Goal: Task Accomplishment & Management: Complete application form

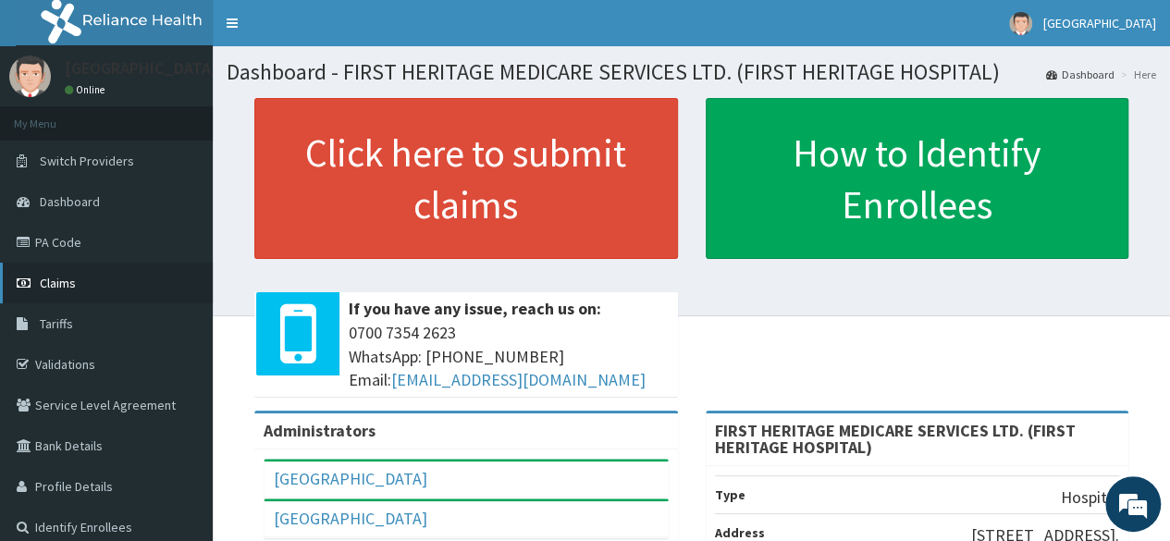
click at [54, 284] on span "Claims" at bounding box center [58, 283] width 36 height 17
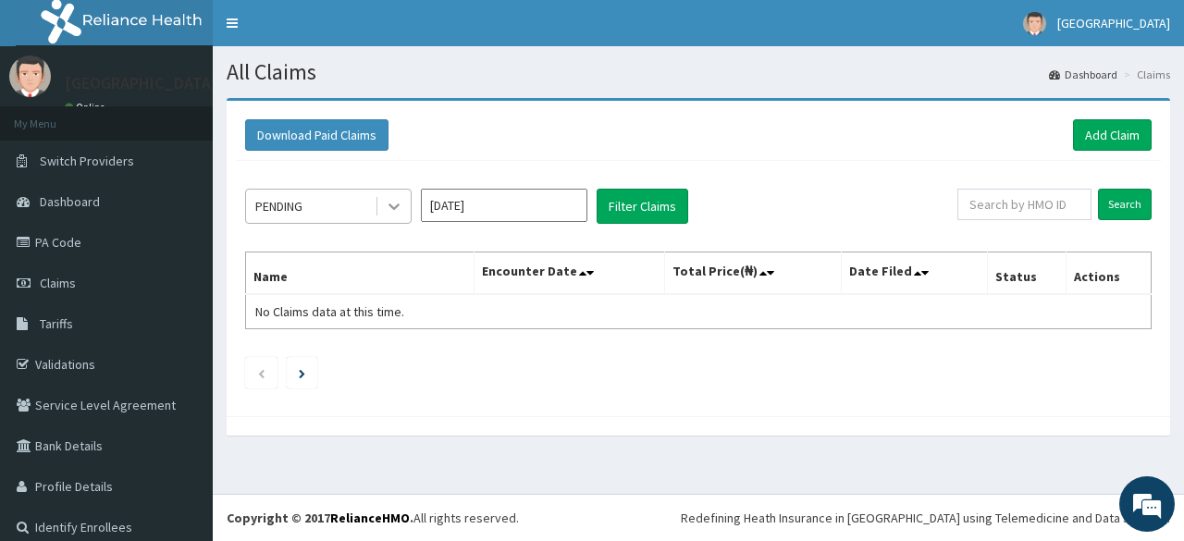
click at [392, 202] on icon at bounding box center [394, 206] width 18 height 18
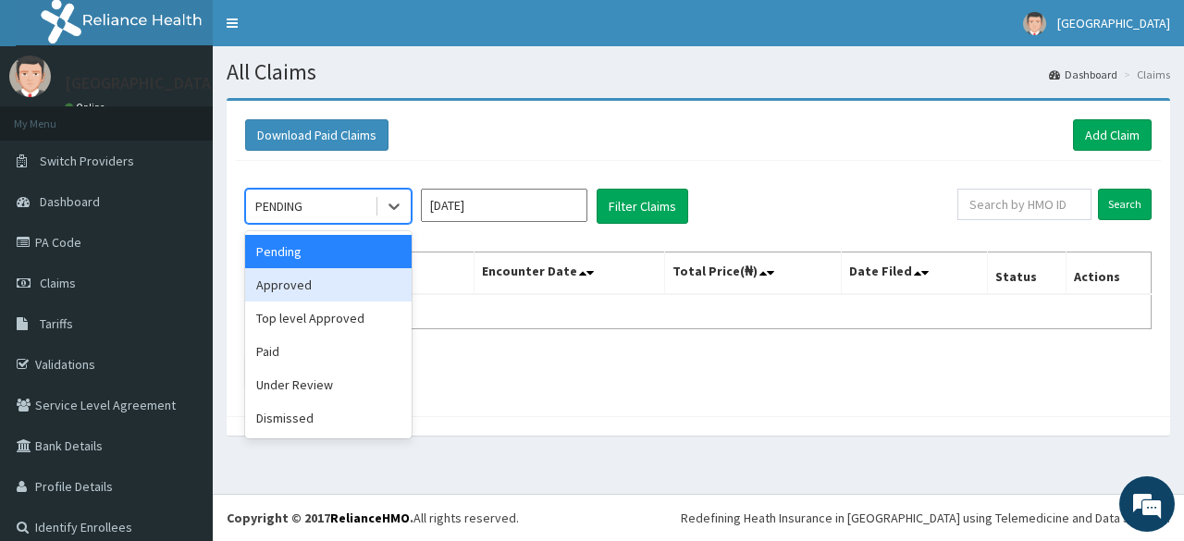
click at [331, 289] on div "Approved" at bounding box center [328, 284] width 166 height 33
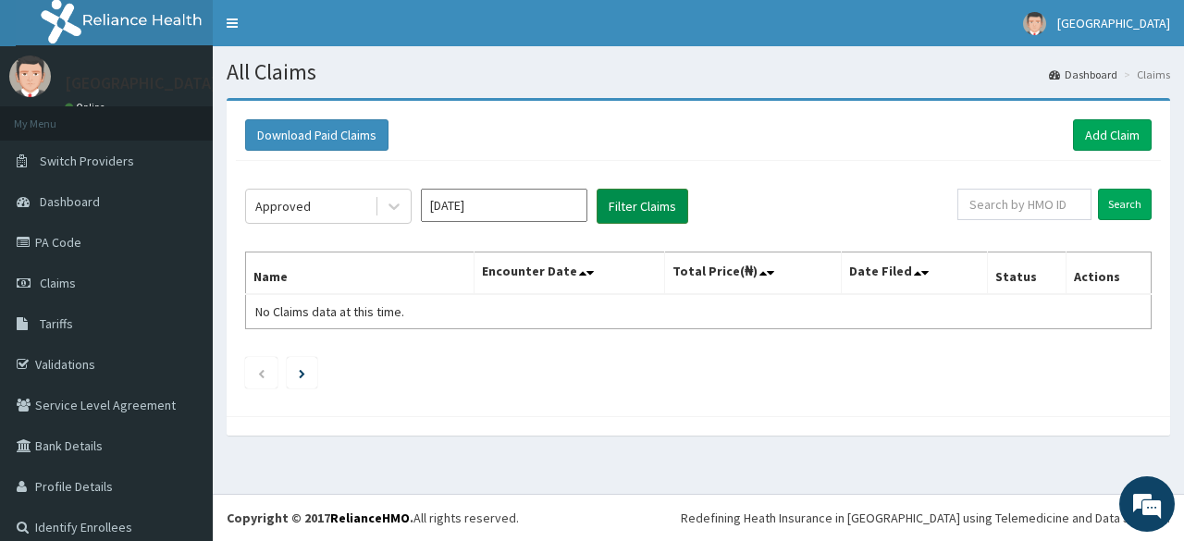
click at [644, 212] on button "Filter Claims" at bounding box center [642, 206] width 92 height 35
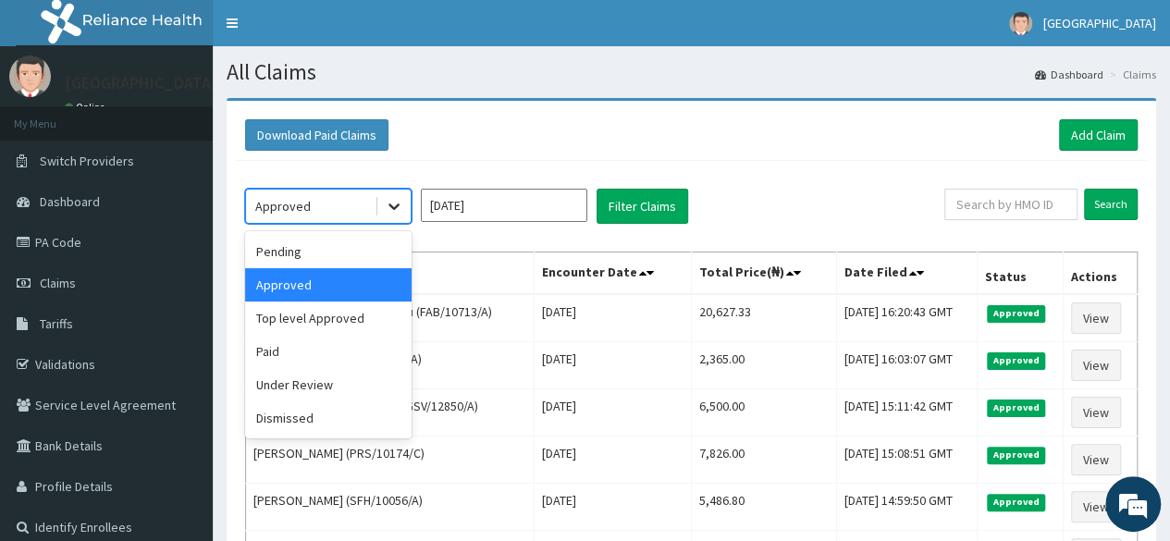
click at [394, 208] on icon at bounding box center [393, 207] width 11 height 6
click at [346, 323] on div "Top level Approved" at bounding box center [328, 317] width 166 height 33
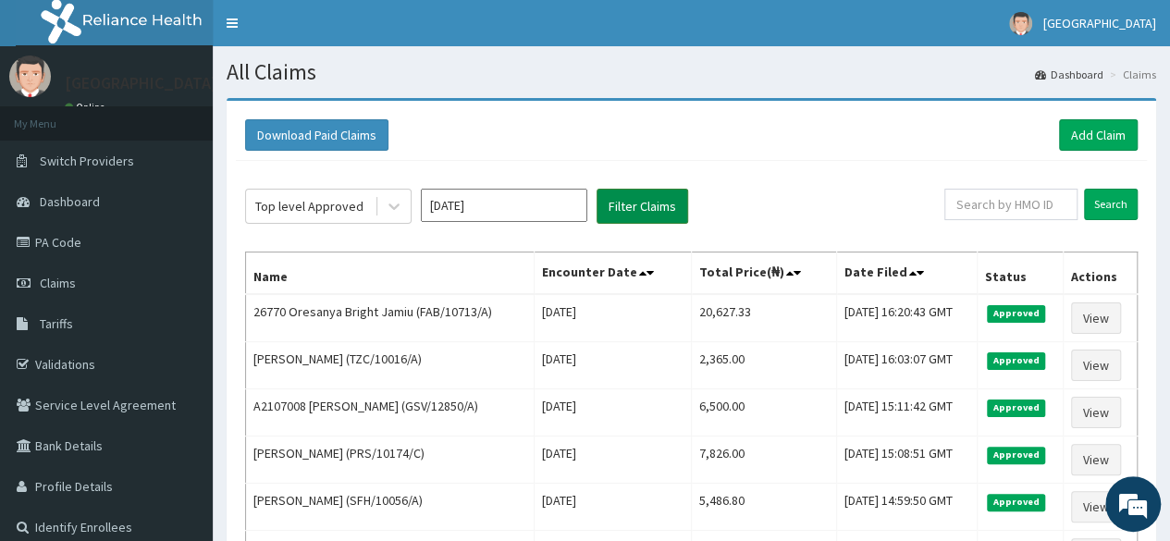
click at [652, 209] on button "Filter Claims" at bounding box center [642, 206] width 92 height 35
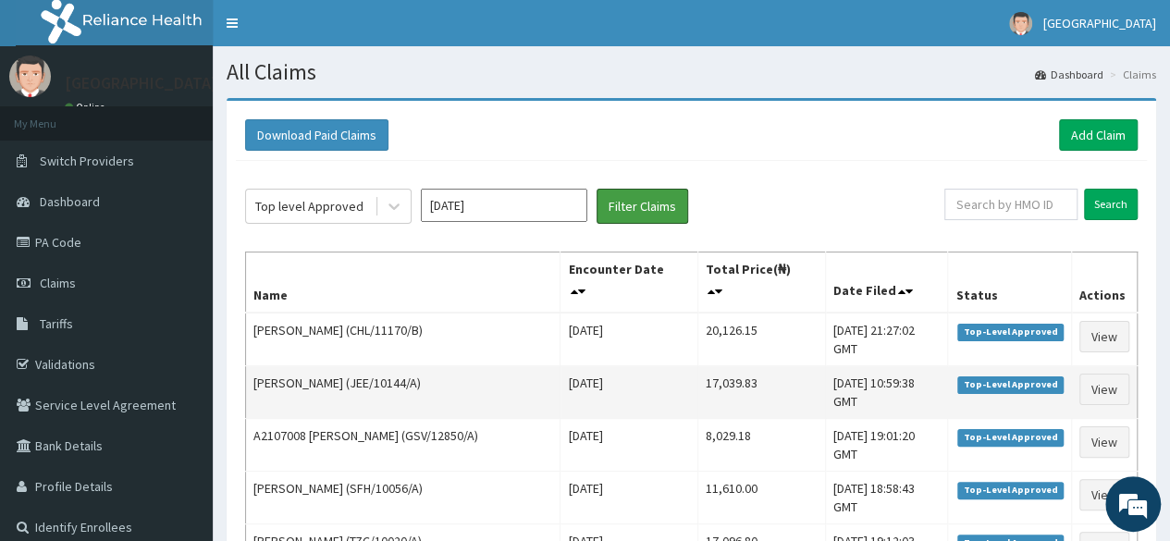
scroll to position [92, 0]
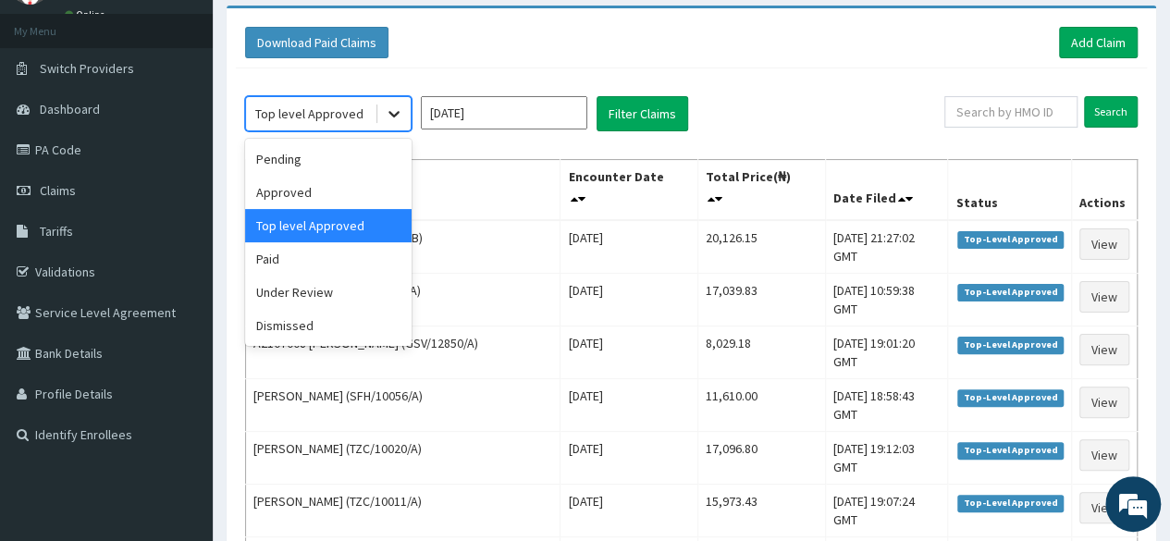
click at [392, 113] on icon at bounding box center [393, 115] width 11 height 6
click at [341, 188] on div "Approved" at bounding box center [328, 192] width 166 height 33
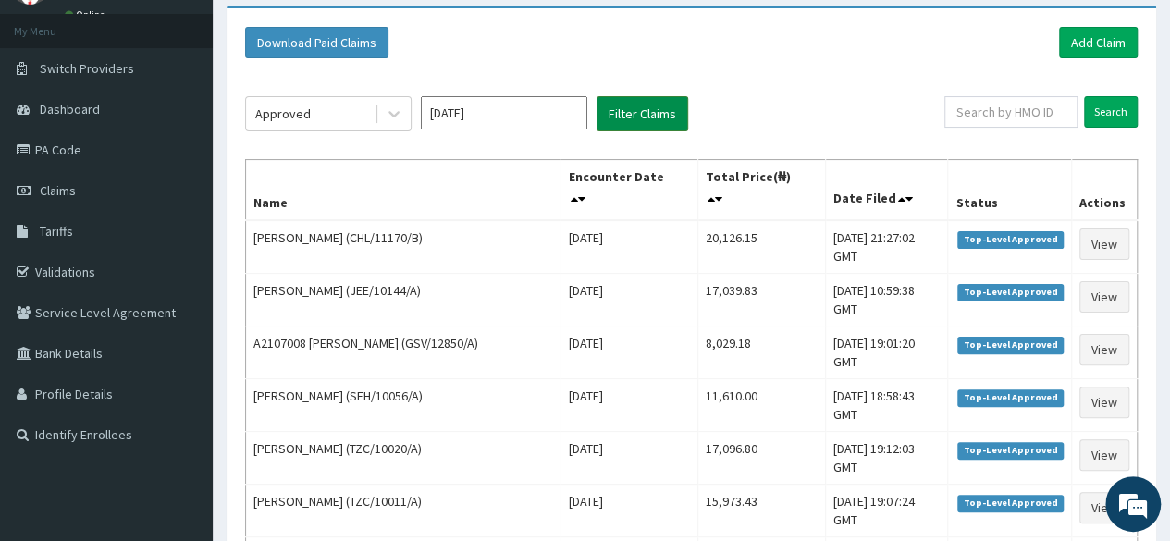
click at [634, 115] on button "Filter Claims" at bounding box center [642, 113] width 92 height 35
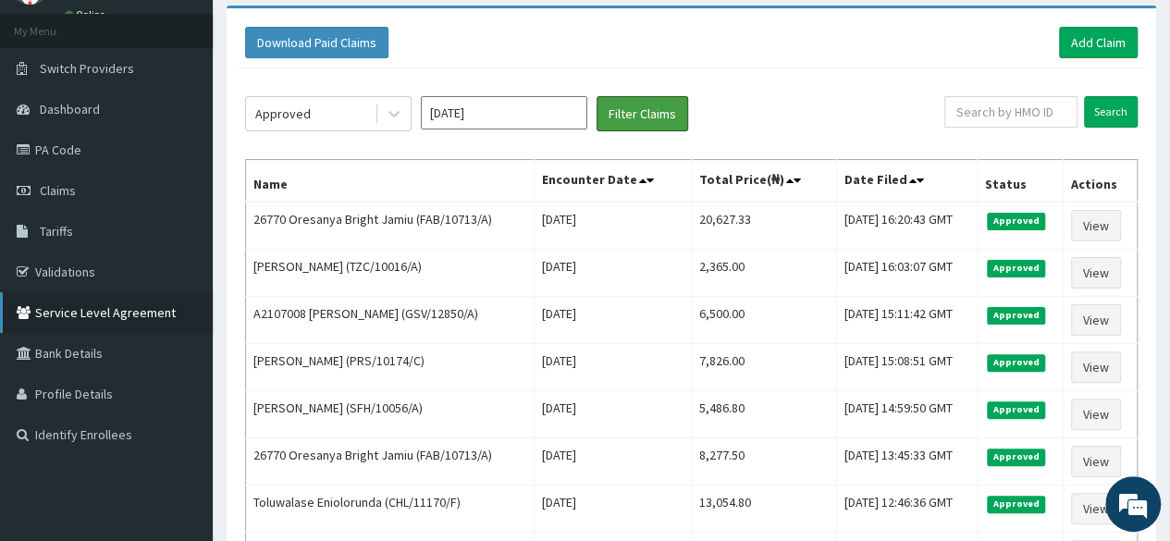
scroll to position [0, 0]
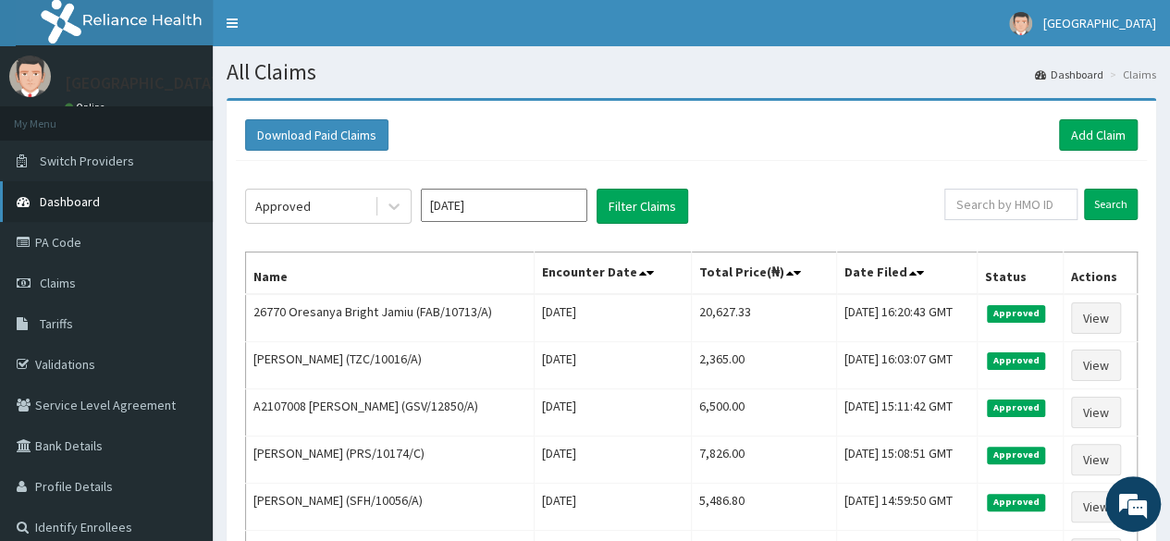
click at [66, 202] on span "Dashboard" at bounding box center [70, 201] width 60 height 17
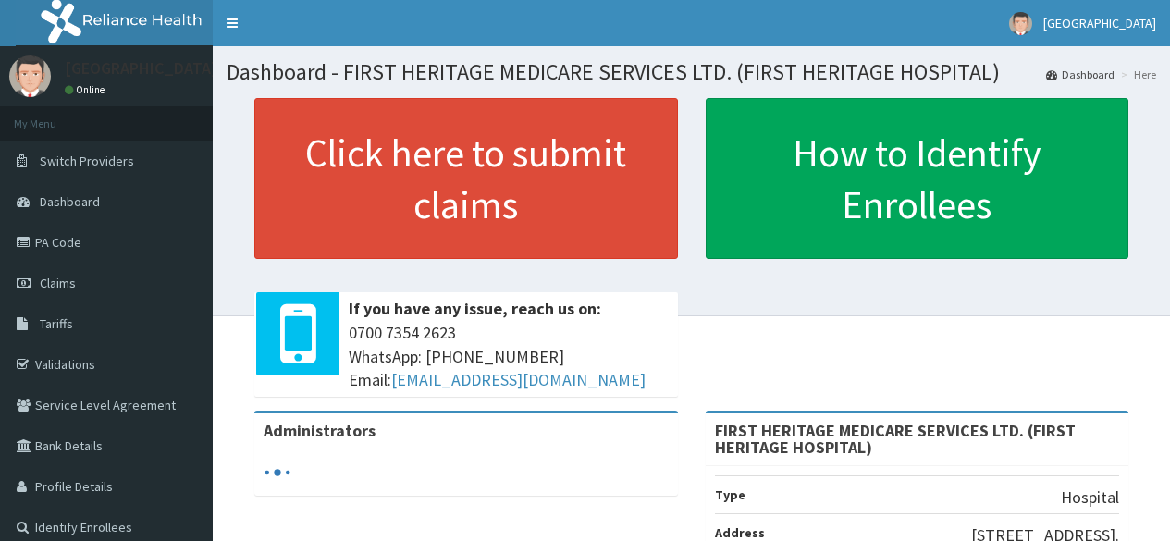
click at [445, 182] on link "Click here to submit claims" at bounding box center [465, 178] width 423 height 161
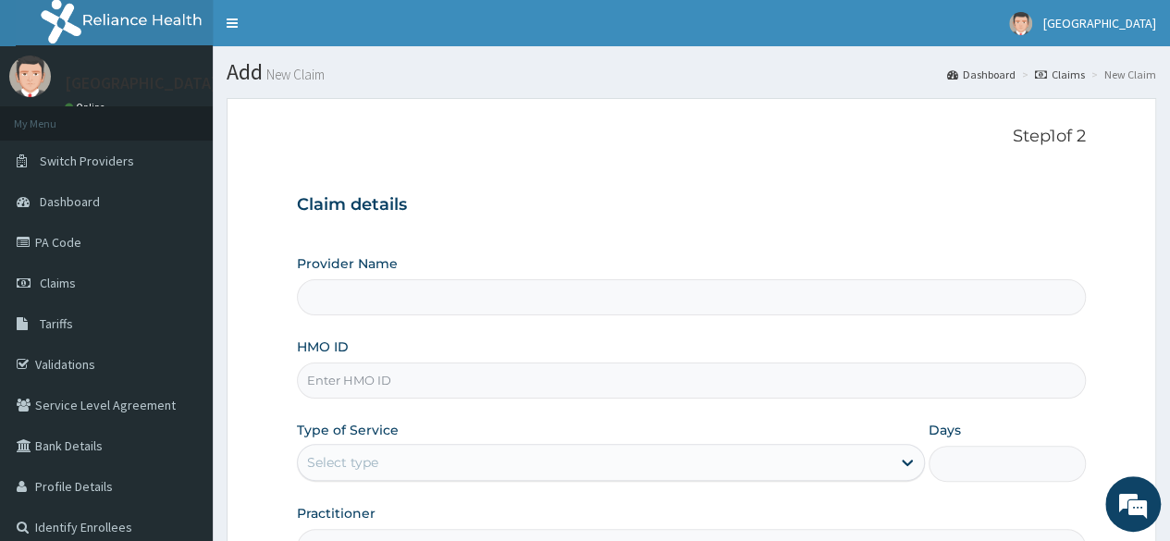
type input "FIRST HERITAGE MEDICARE SERVICES LTD. (FIRST HERITAGE HOSPITAL)"
click at [372, 383] on input "HMO ID" at bounding box center [691, 380] width 789 height 36
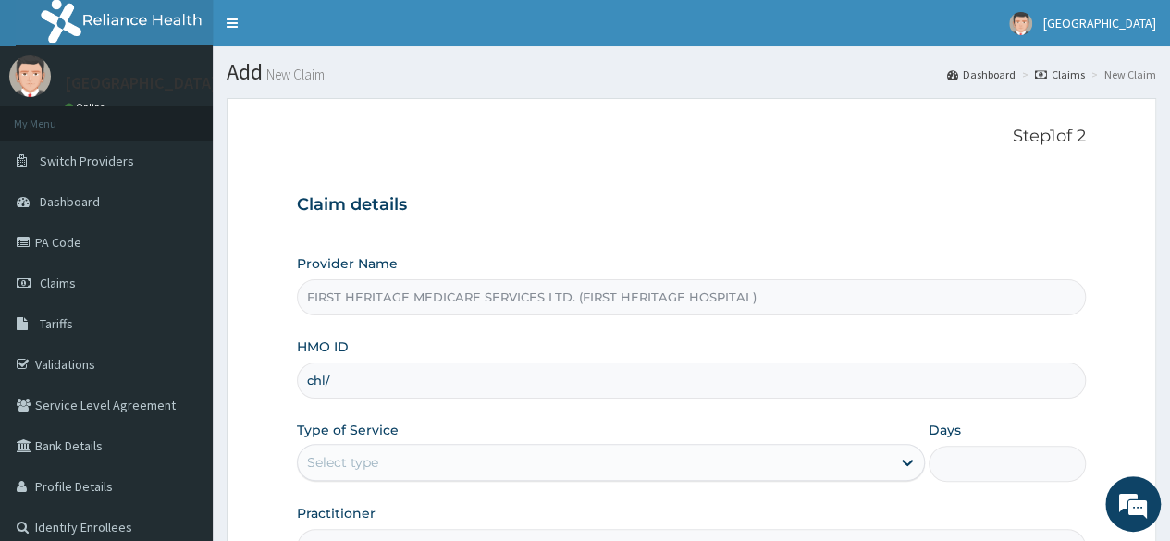
type input "CHL/11170/F"
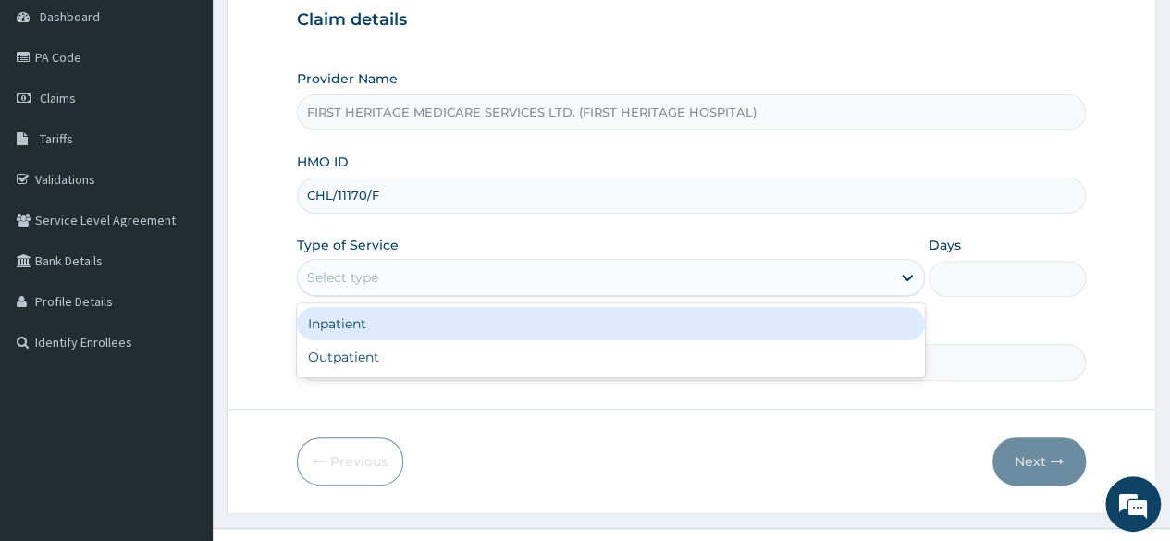
click at [394, 280] on div "Select type" at bounding box center [594, 278] width 593 height 30
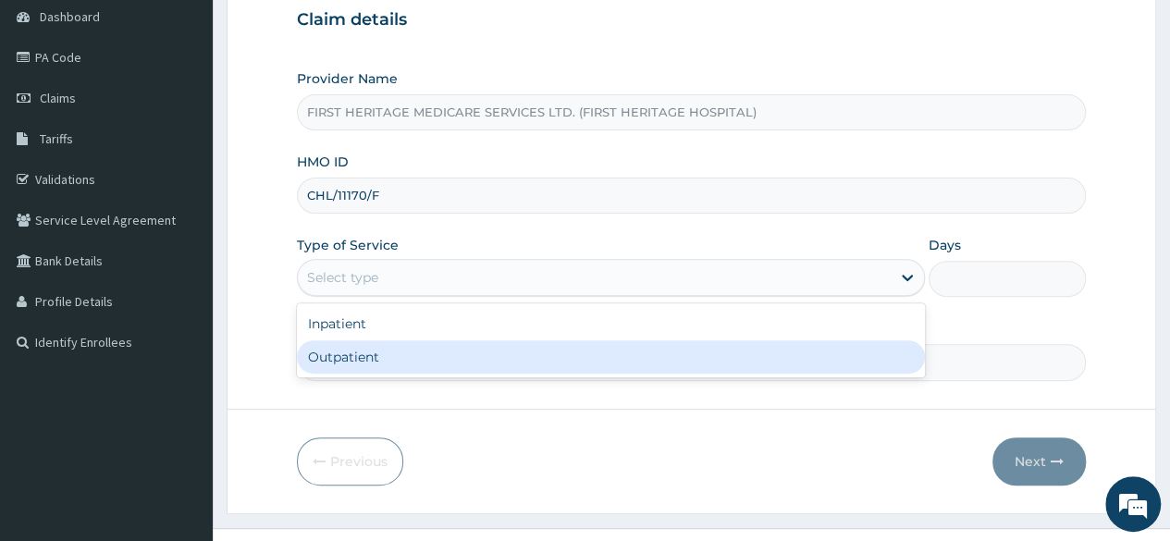
click at [386, 356] on div "Outpatient" at bounding box center [611, 356] width 628 height 33
type input "1"
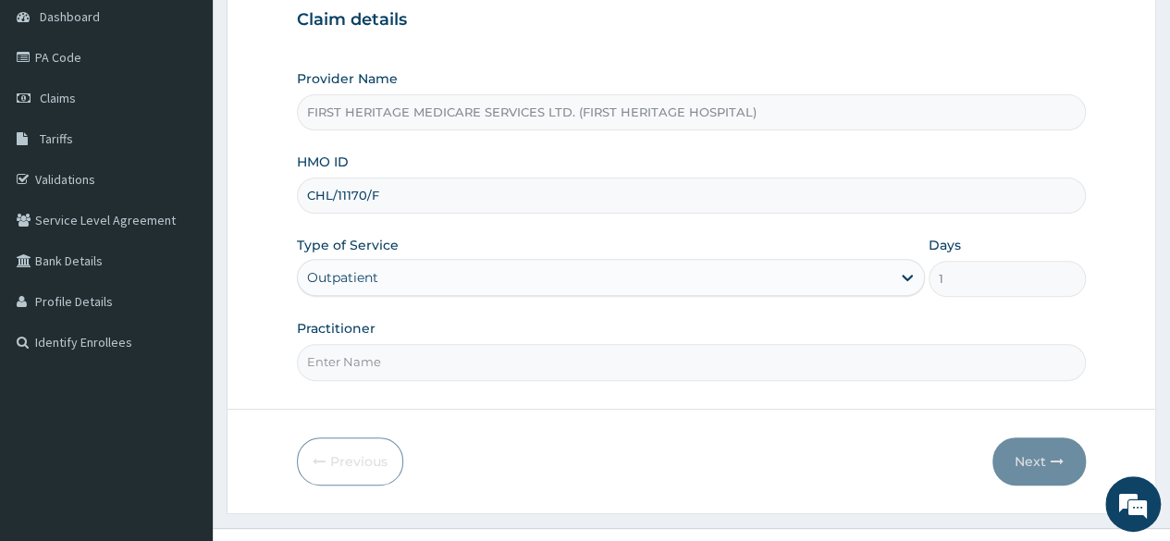
click at [385, 359] on input "Practitioner" at bounding box center [691, 362] width 789 height 36
type input "DR LUKE ONWE"
click at [1023, 460] on button "Next" at bounding box center [1038, 461] width 93 height 48
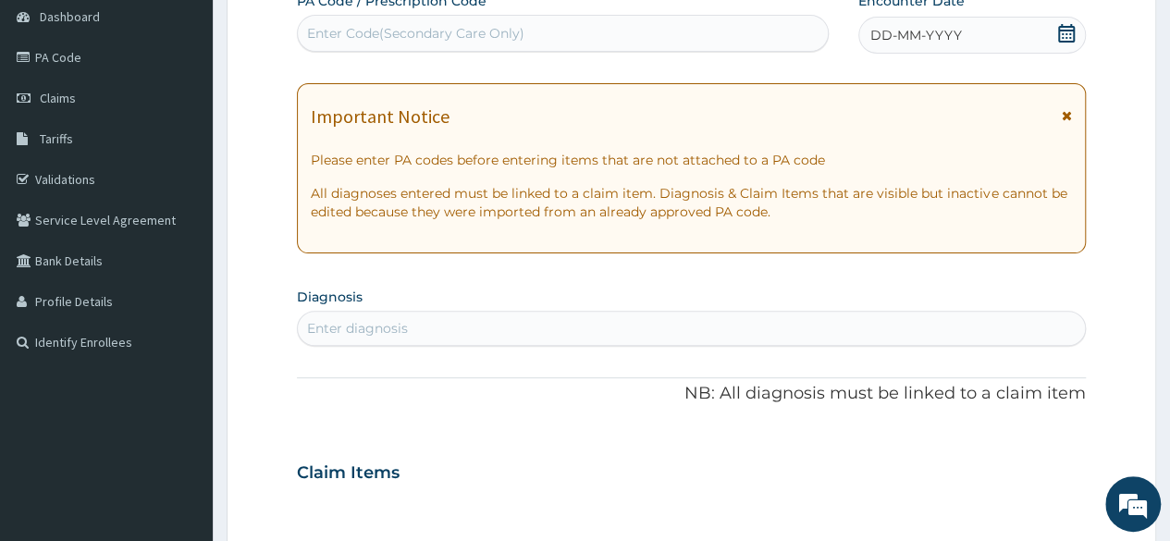
click at [1073, 29] on icon at bounding box center [1066, 33] width 17 height 18
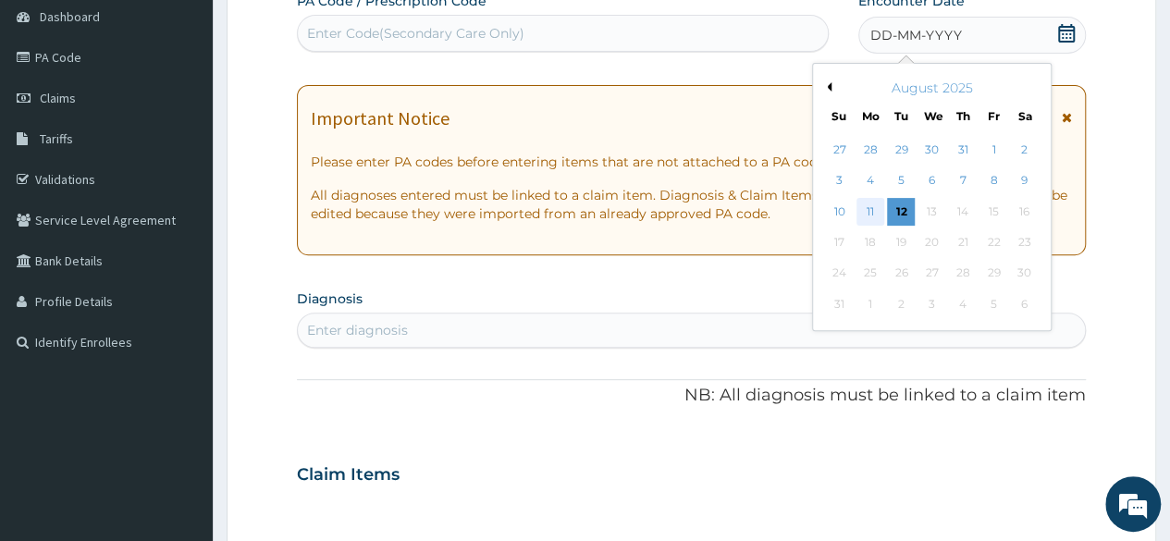
click at [867, 210] on div "11" at bounding box center [870, 212] width 28 height 28
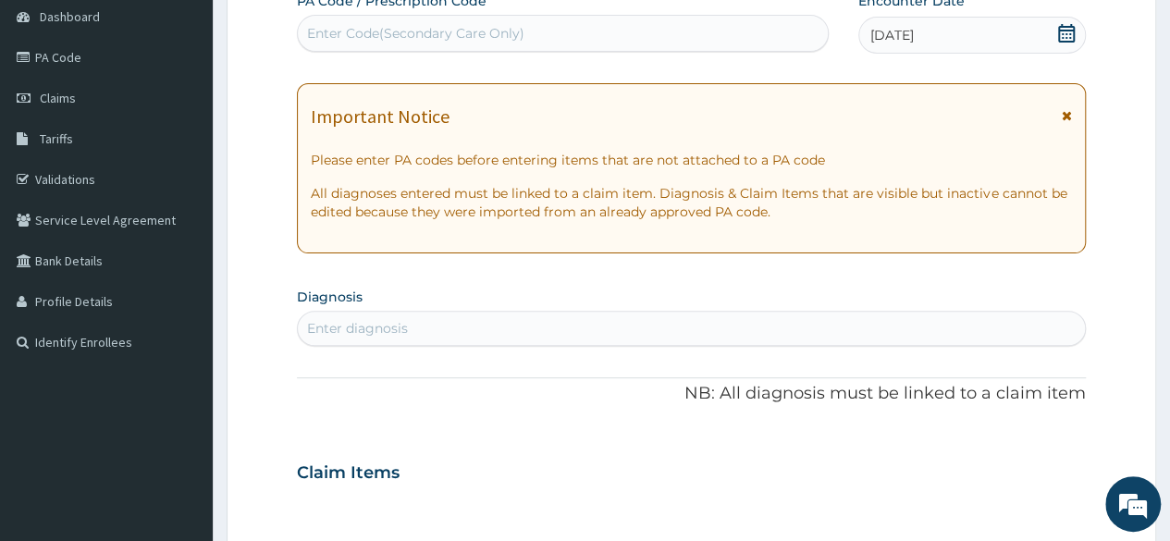
click at [328, 323] on div "Enter diagnosis" at bounding box center [357, 328] width 101 height 18
type input "malari"
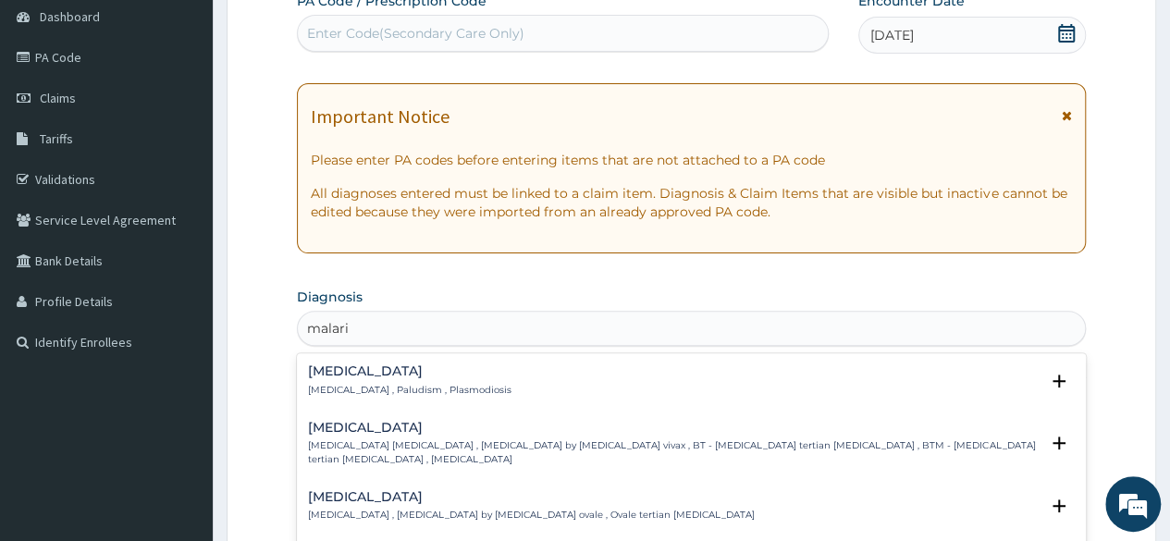
click at [337, 384] on p "Malaria , Paludism , Plasmodiosis" at bounding box center [409, 390] width 203 height 13
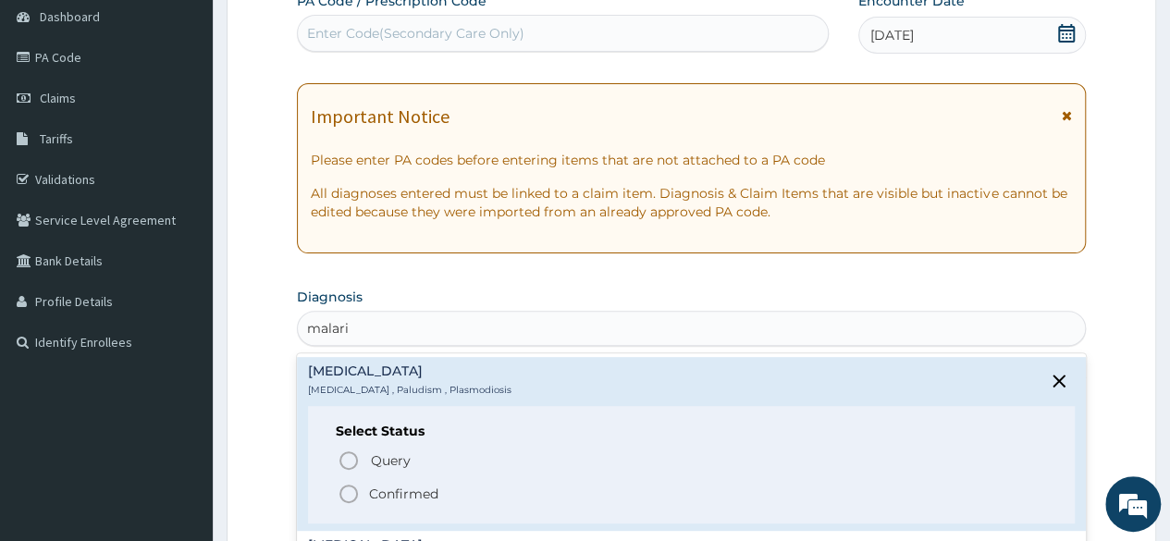
click at [390, 493] on p "Confirmed" at bounding box center [403, 494] width 69 height 18
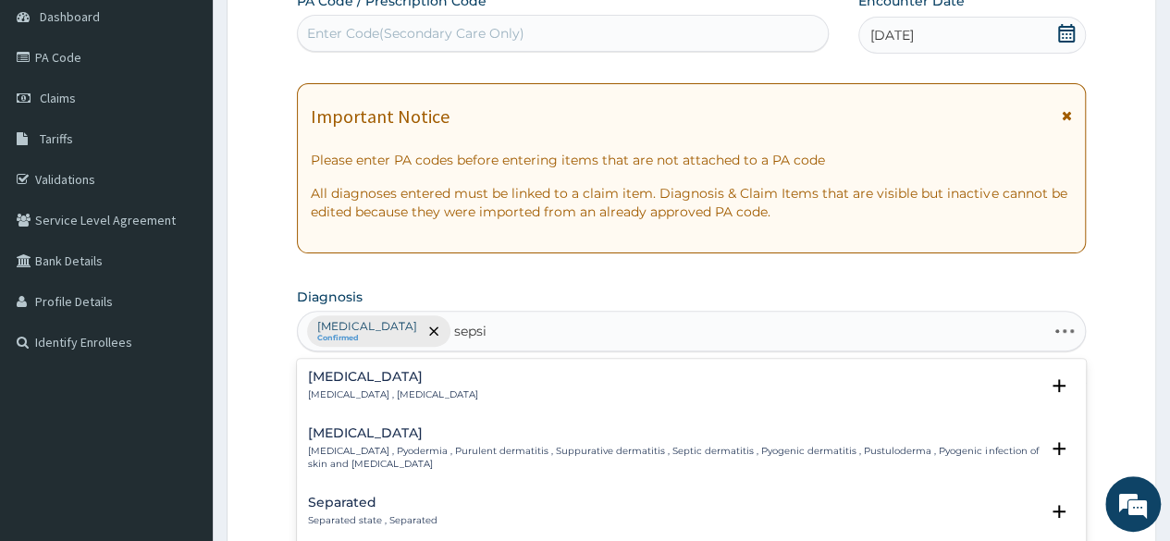
type input "sepsis"
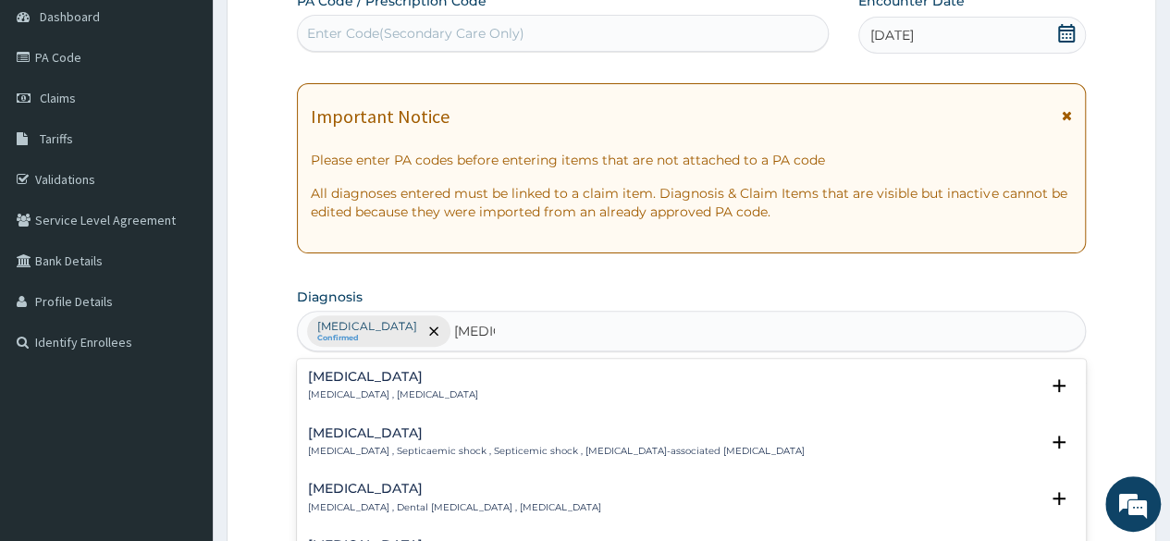
click at [332, 385] on div "Sepsis Systemic infection , Sepsis" at bounding box center [393, 386] width 170 height 32
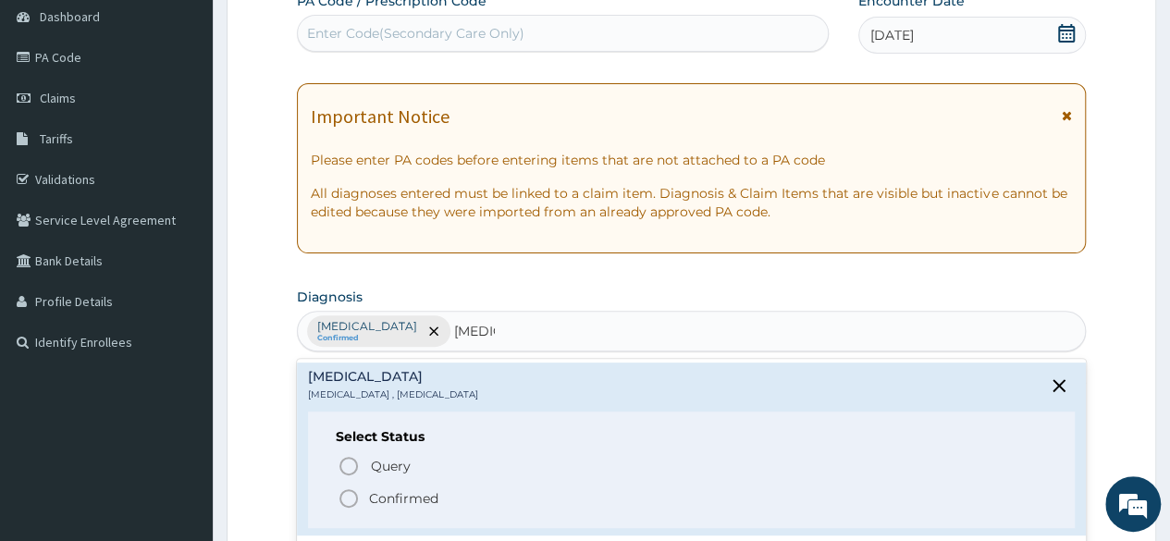
click at [394, 493] on p "Confirmed" at bounding box center [403, 498] width 69 height 18
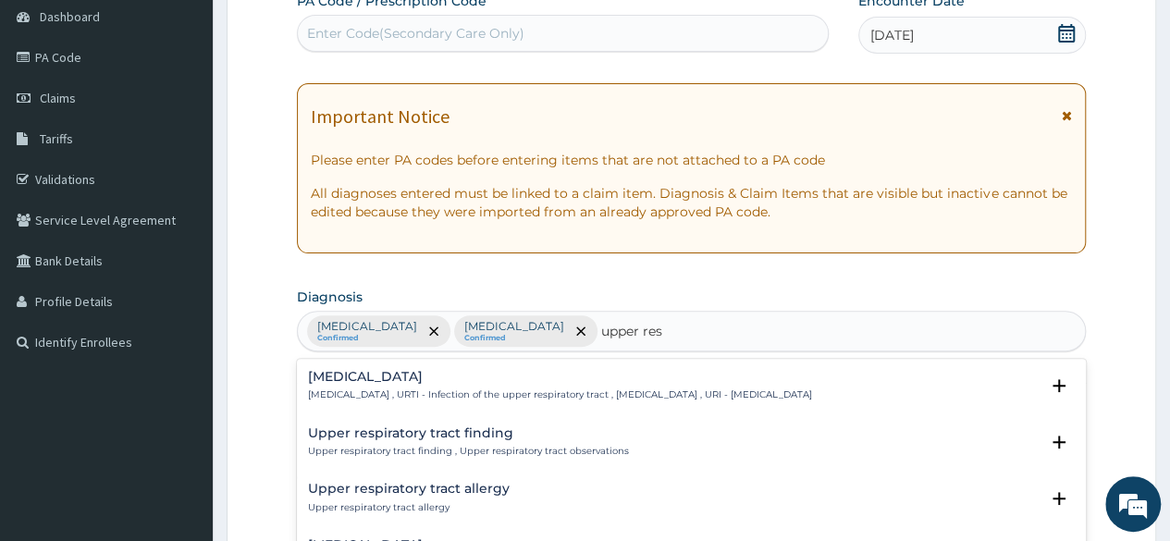
type input "upper resp"
click at [407, 386] on div "Upper respiratory infection Upper respiratory infection , URTI - Infection of t…" at bounding box center [560, 386] width 504 height 32
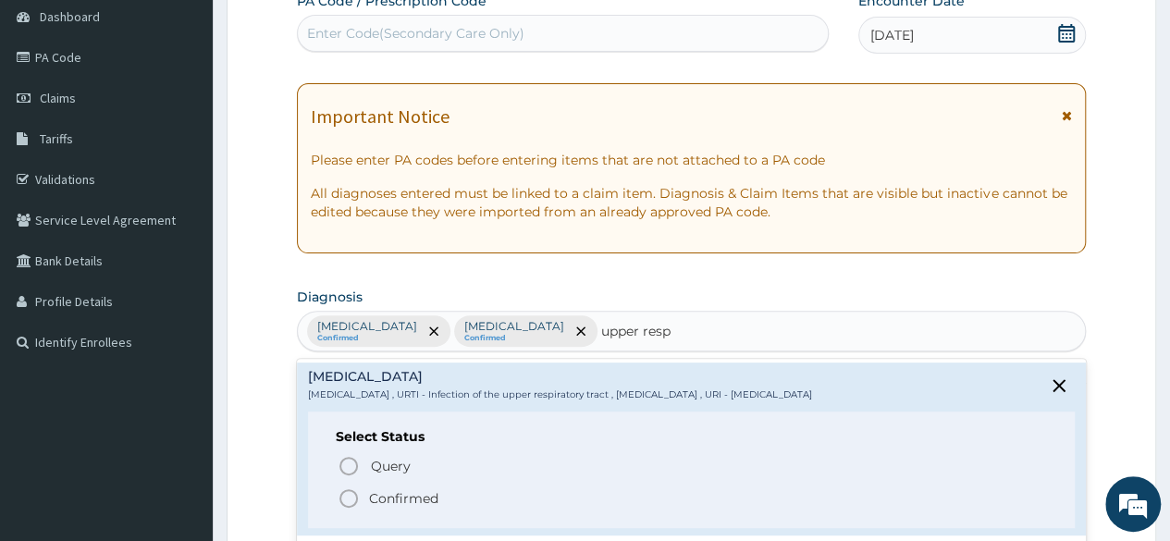
click at [396, 491] on p "Confirmed" at bounding box center [403, 498] width 69 height 18
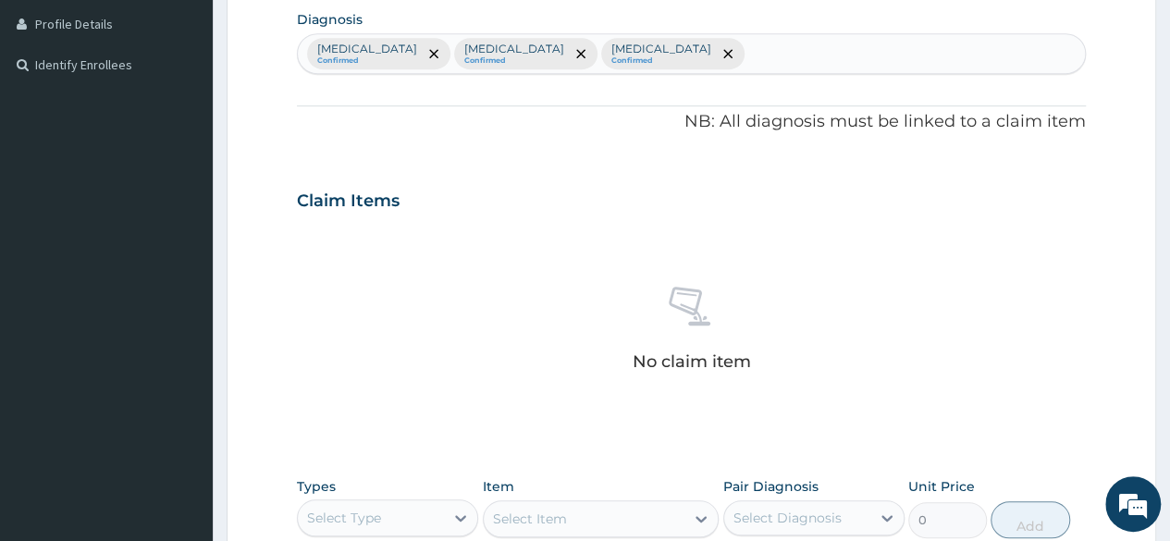
scroll to position [555, 0]
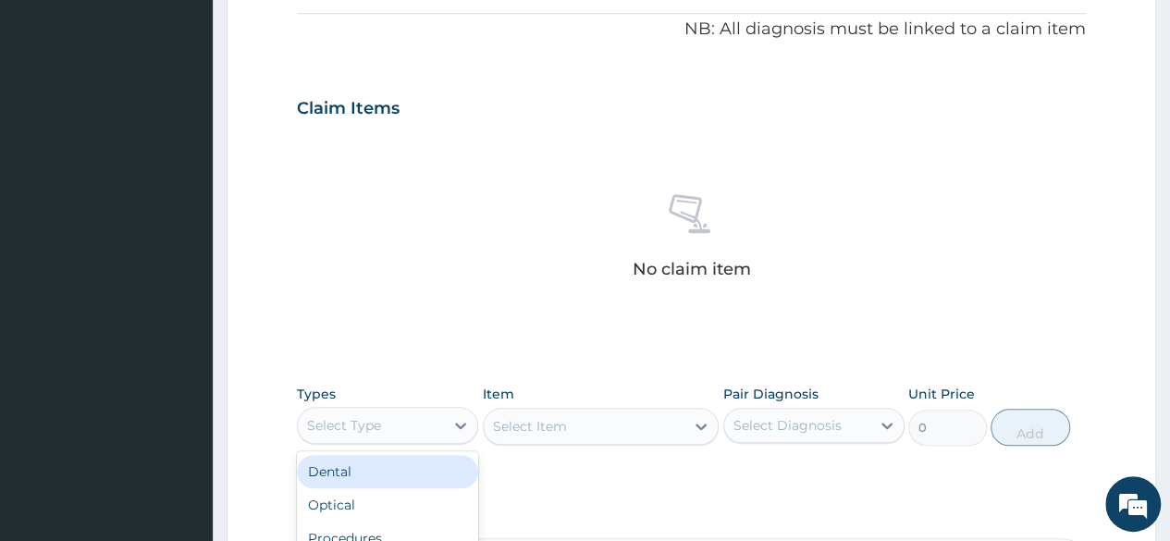
click at [397, 424] on div "Select Type" at bounding box center [371, 426] width 146 height 30
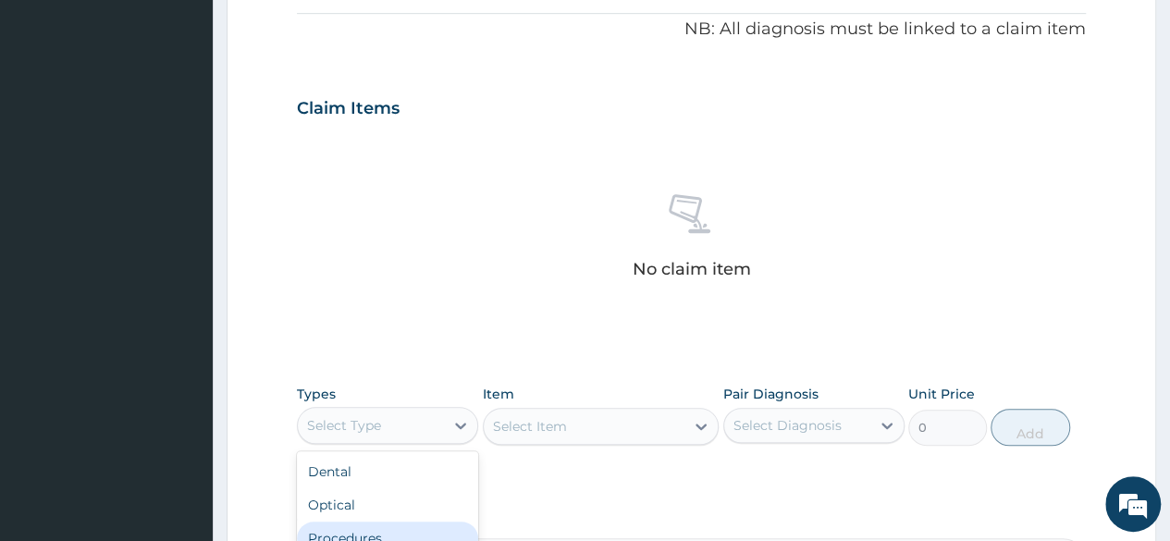
click at [386, 534] on div "Procedures" at bounding box center [387, 537] width 181 height 33
click at [558, 424] on div "Select Item" at bounding box center [601, 426] width 237 height 37
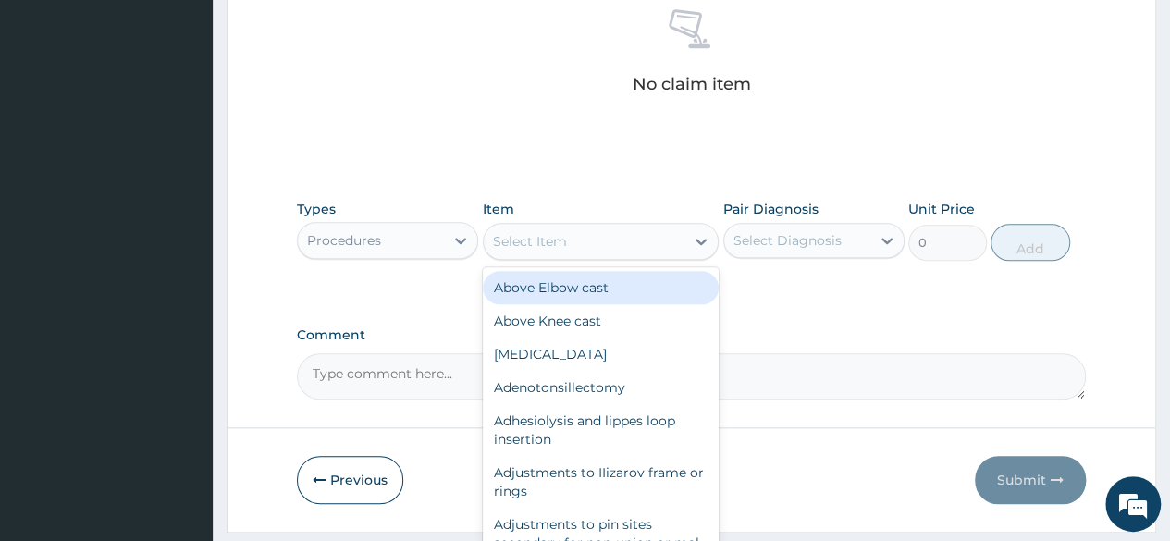
click at [556, 245] on div "Select Item" at bounding box center [530, 241] width 74 height 18
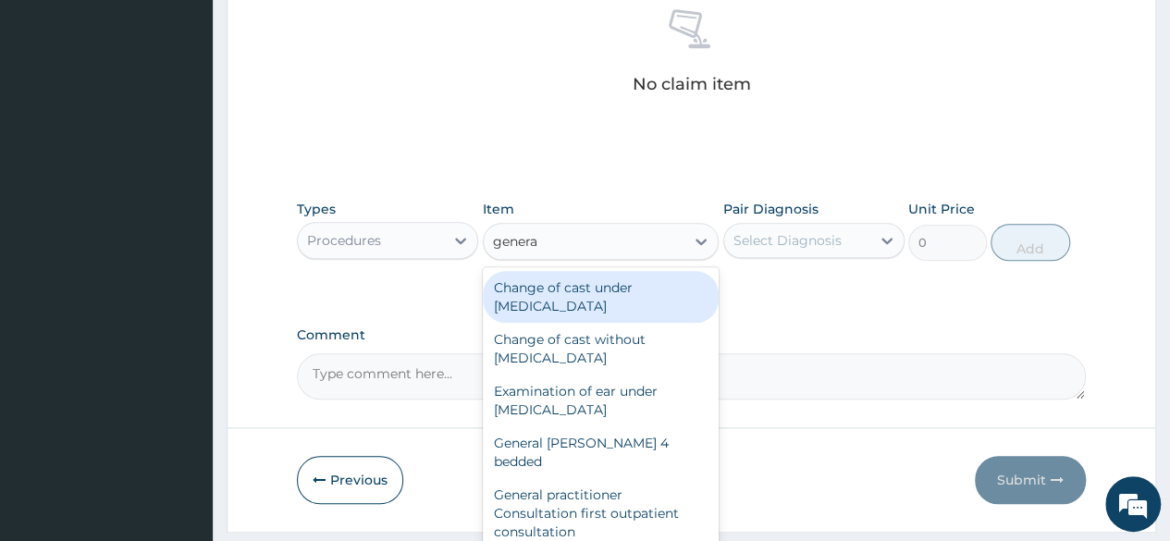
type input "general"
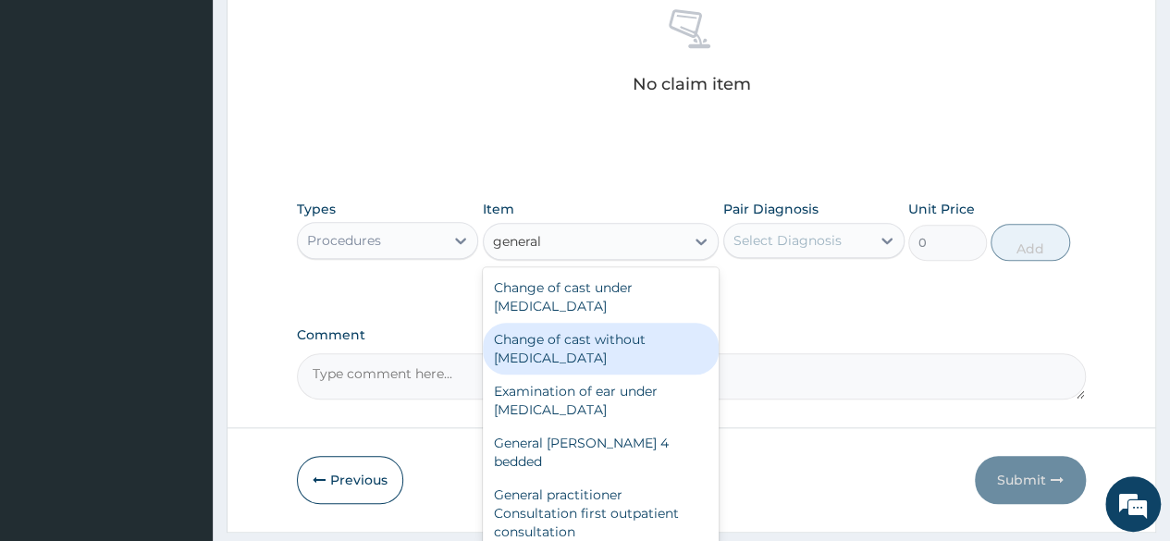
scroll to position [92, 0]
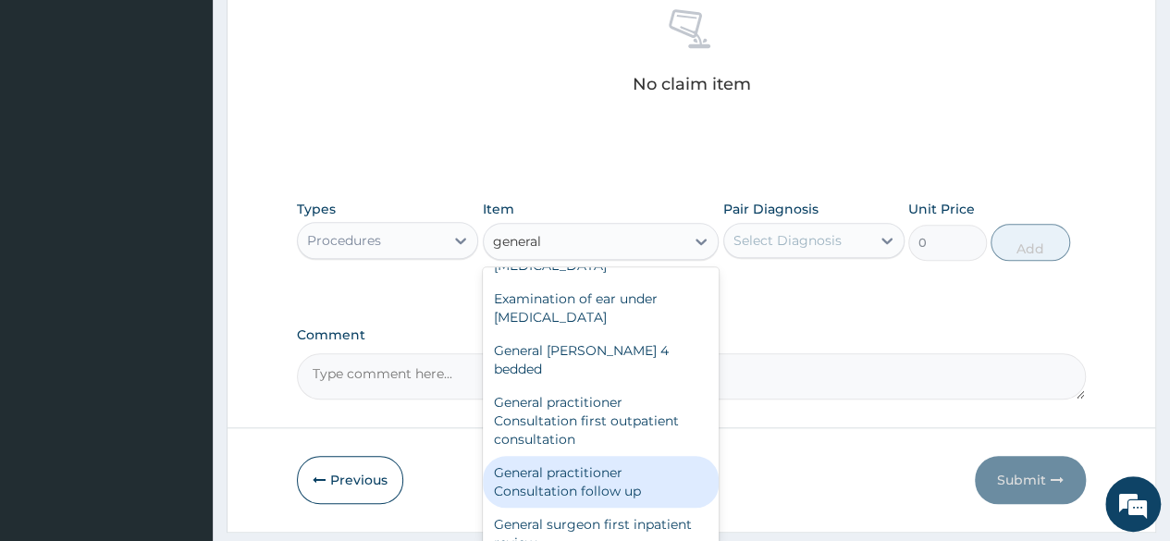
click at [575, 458] on div "General practitioner Consultation follow up" at bounding box center [601, 482] width 237 height 52
type input "2365"
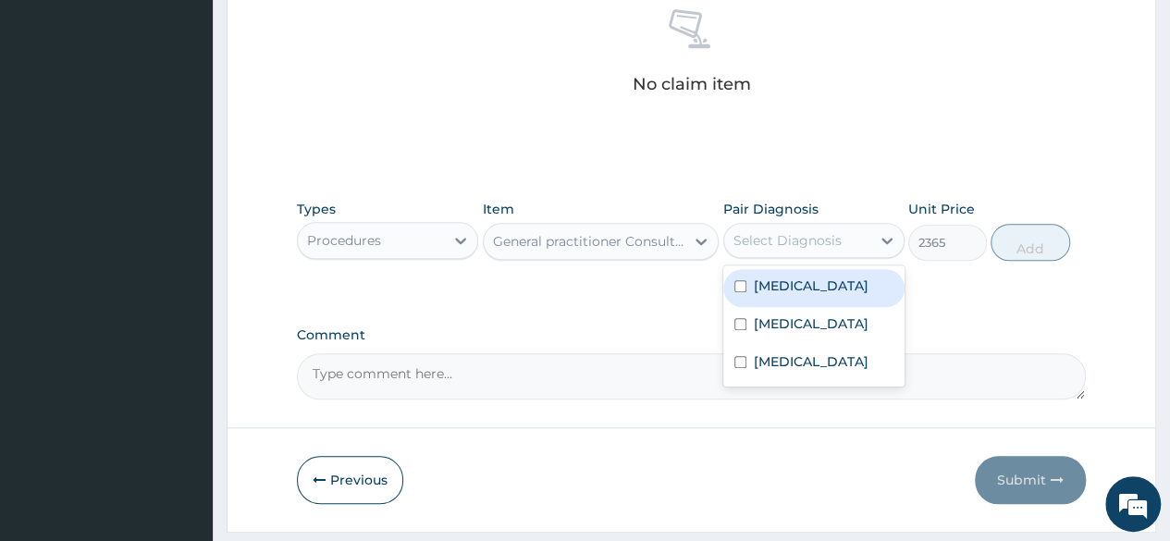
click at [792, 244] on div "Select Diagnosis" at bounding box center [787, 240] width 108 height 18
click at [777, 291] on label "Malaria" at bounding box center [811, 285] width 115 height 18
checkbox input "true"
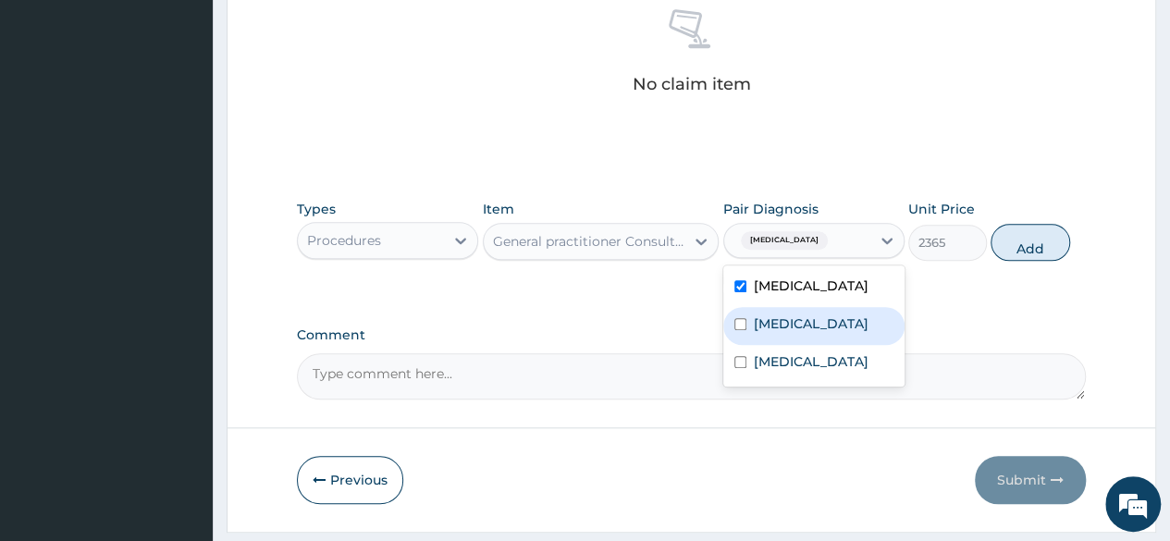
click at [779, 323] on label "Sepsis" at bounding box center [811, 323] width 115 height 18
checkbox input "true"
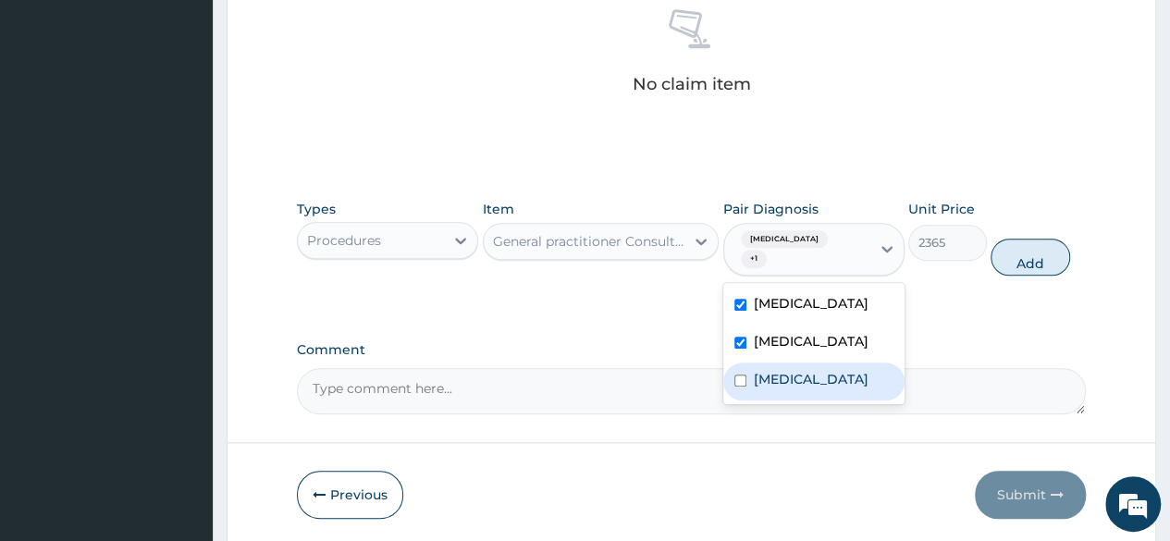
click at [781, 370] on label "Upper respiratory infection" at bounding box center [811, 379] width 115 height 18
checkbox input "true"
click at [1030, 243] on button "Add" at bounding box center [1029, 257] width 79 height 37
type input "0"
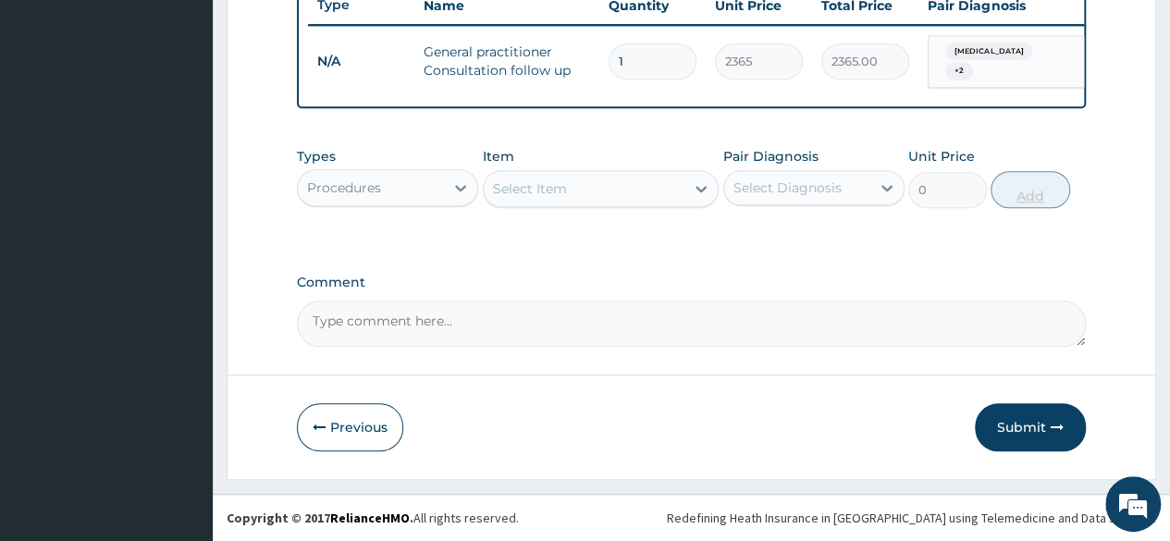
scroll to position [716, 0]
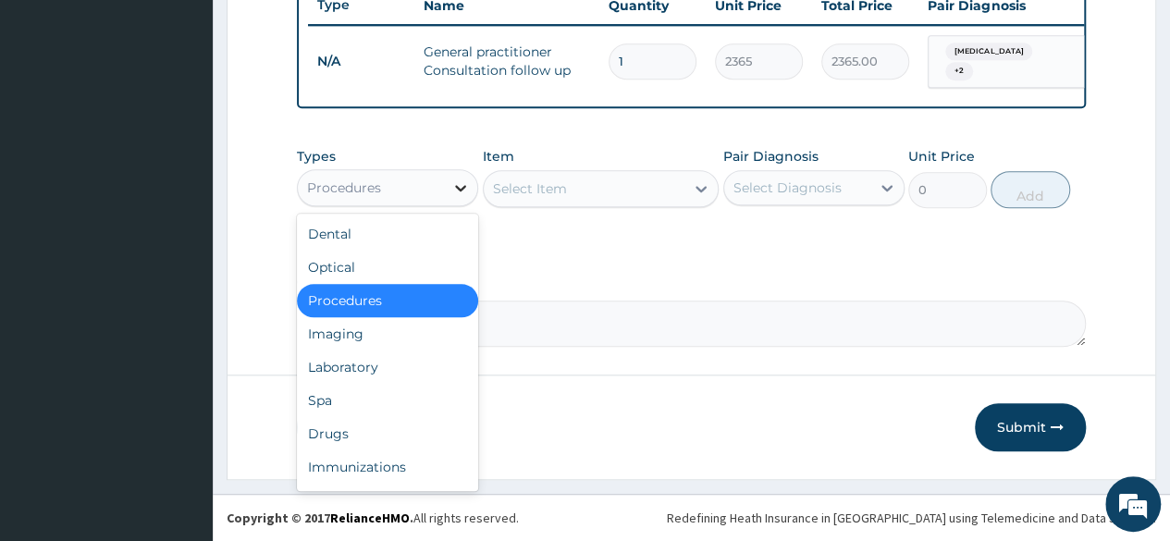
click at [451, 197] on icon at bounding box center [460, 187] width 18 height 18
click at [371, 421] on div "Drugs" at bounding box center [387, 433] width 181 height 33
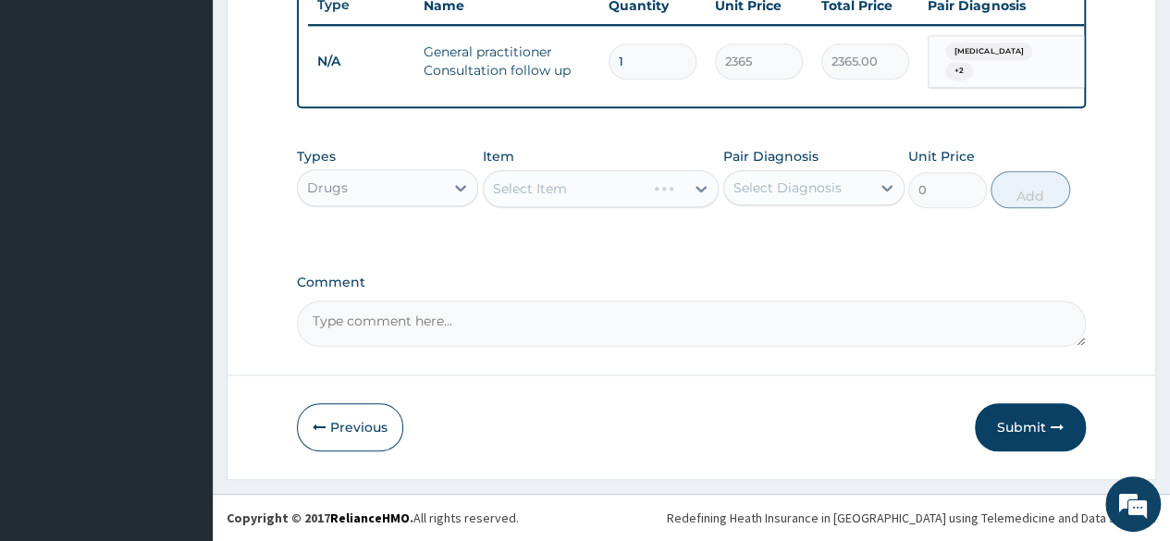
click at [548, 190] on div "Select Item" at bounding box center [601, 188] width 237 height 37
click at [548, 190] on div "Select Item" at bounding box center [530, 188] width 74 height 18
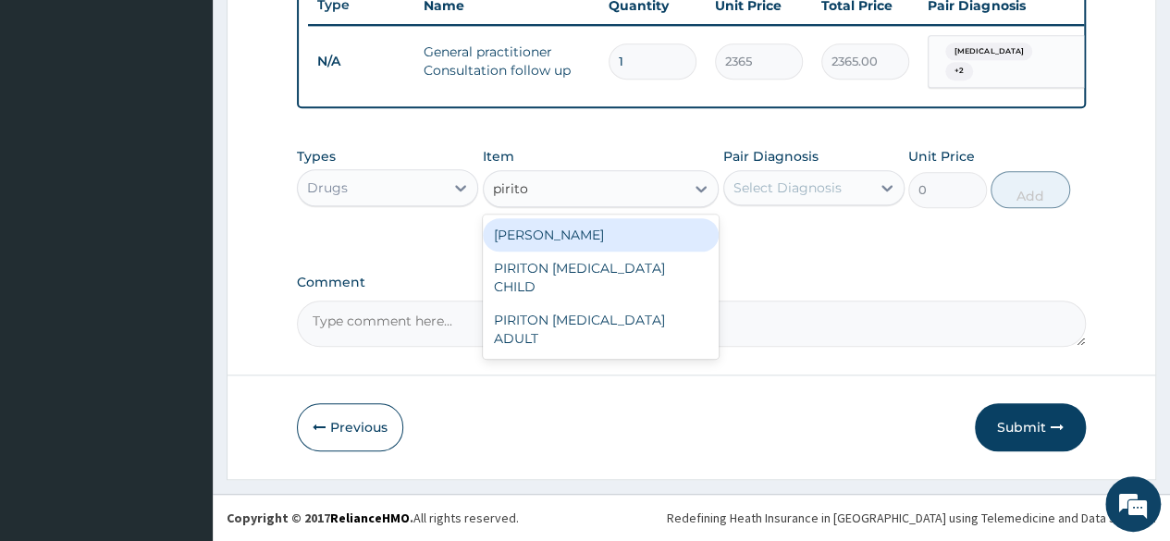
type input "piriton"
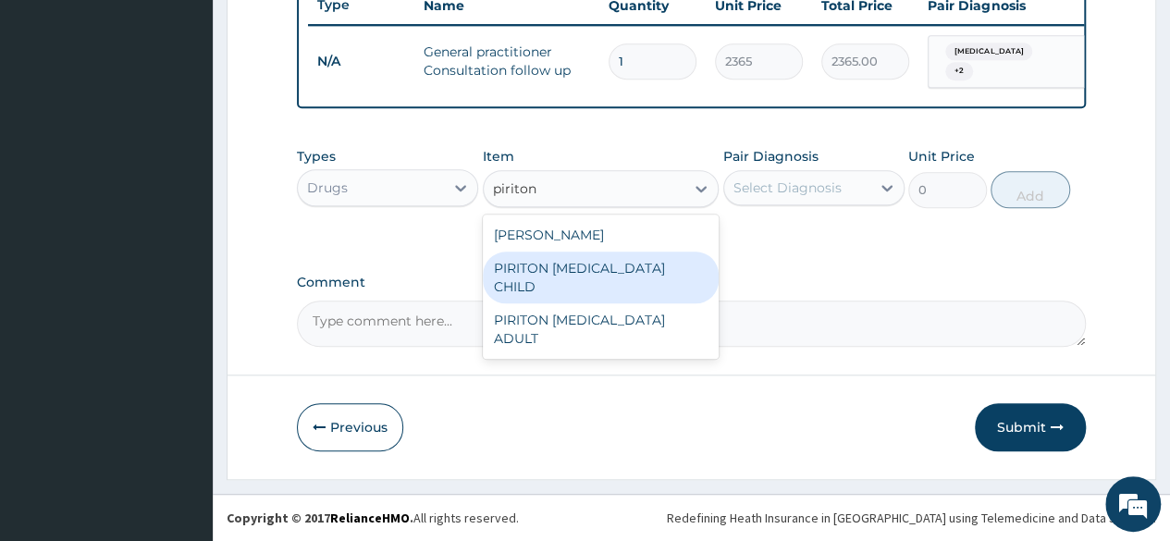
click at [586, 263] on div "PIRITON EXPECTORANT CHILD" at bounding box center [601, 278] width 237 height 52
type input "1182.5"
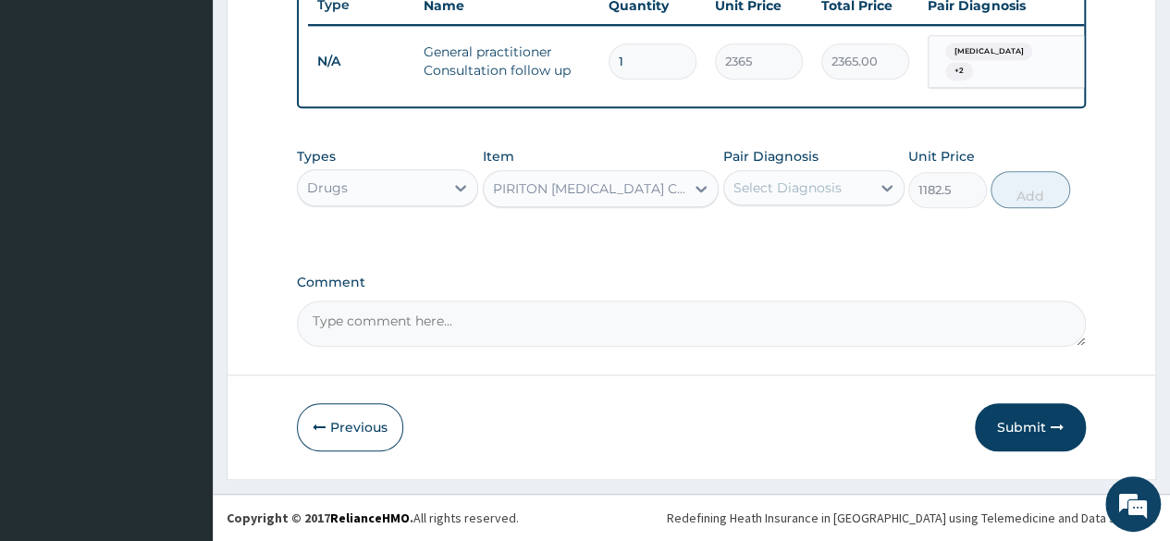
click at [785, 193] on div "Select Diagnosis" at bounding box center [787, 187] width 108 height 18
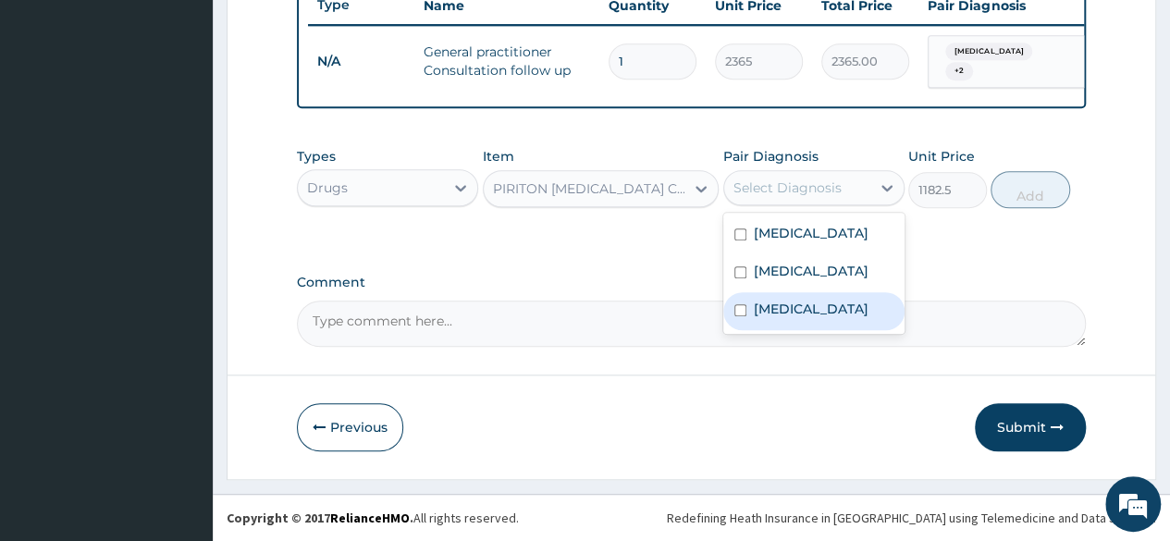
click at [807, 318] on label "Upper respiratory infection" at bounding box center [811, 309] width 115 height 18
checkbox input "true"
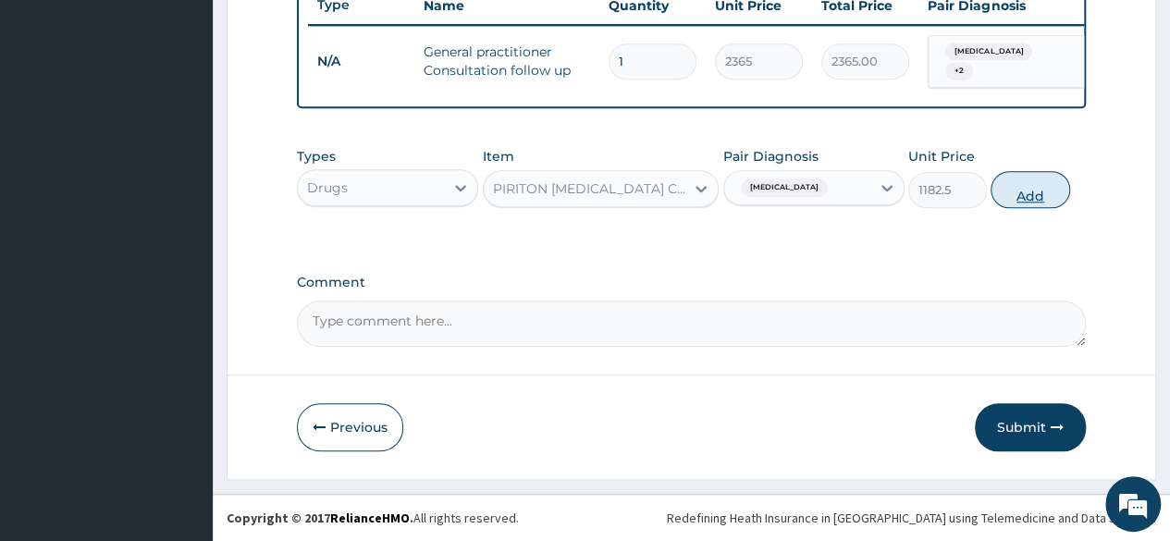
click at [1037, 197] on button "Add" at bounding box center [1029, 189] width 79 height 37
type input "0"
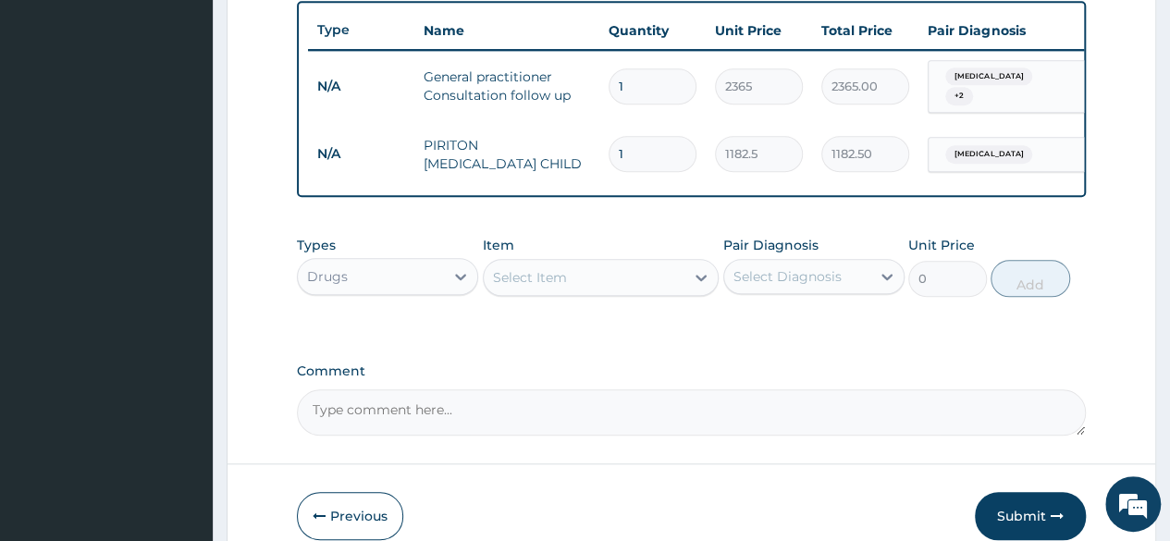
scroll to position [779, 0]
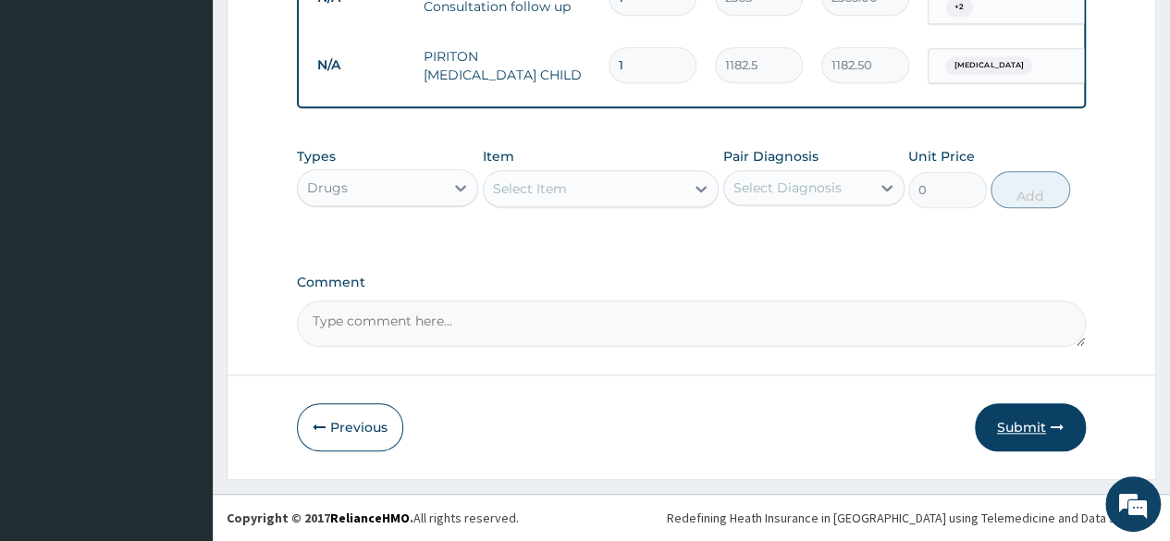
click at [1021, 428] on button "Submit" at bounding box center [1030, 427] width 111 height 48
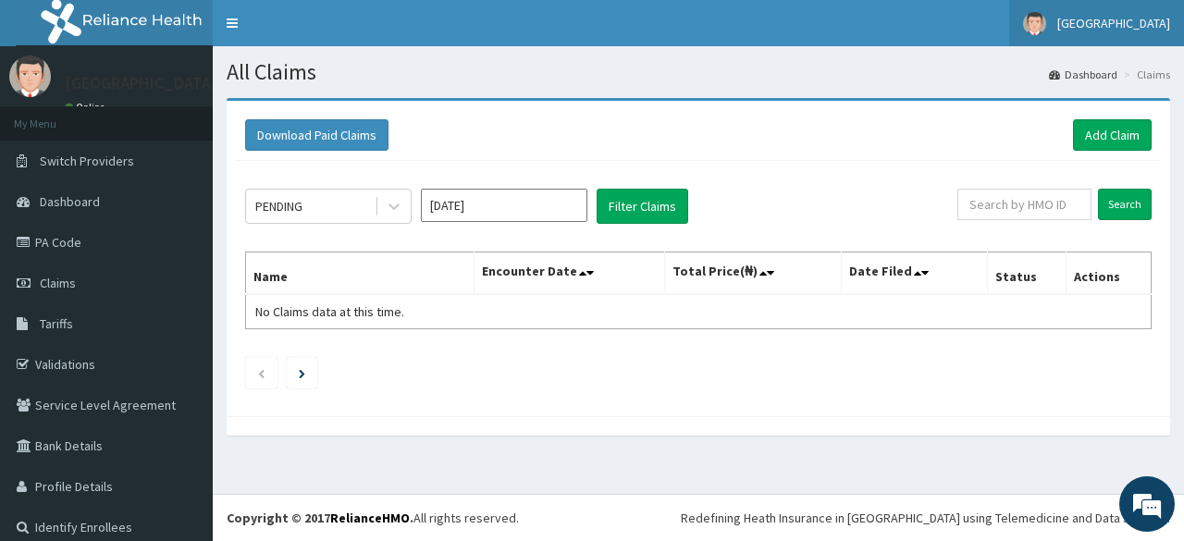
click at [1110, 19] on span "[GEOGRAPHIC_DATA]" at bounding box center [1113, 23] width 113 height 17
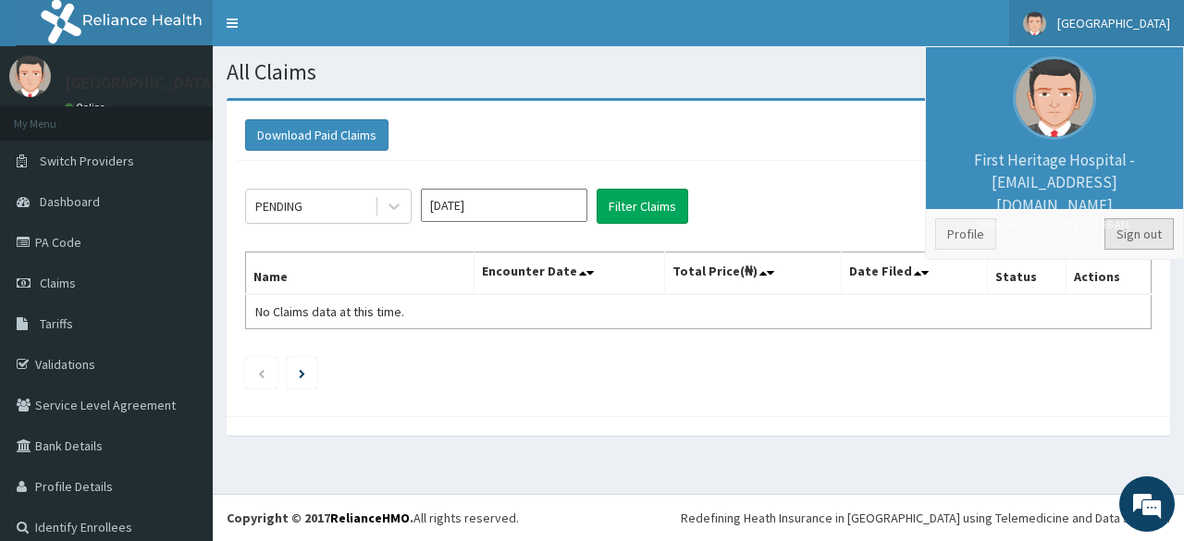
click at [1131, 236] on link "Sign out" at bounding box center [1138, 233] width 69 height 31
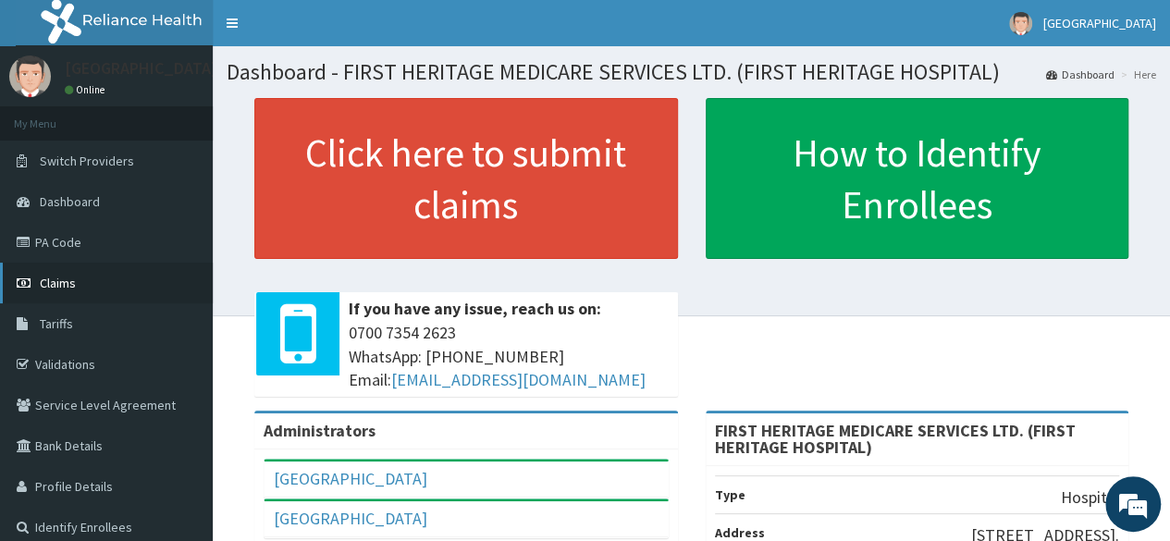
click at [67, 276] on span "Claims" at bounding box center [58, 283] width 36 height 17
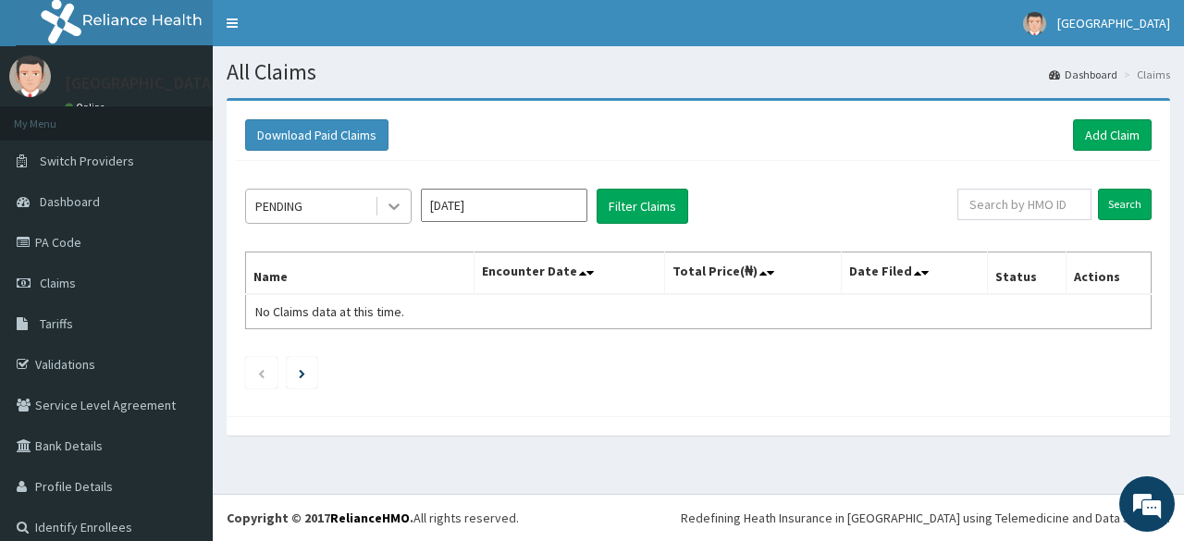
click at [399, 210] on icon at bounding box center [394, 206] width 18 height 18
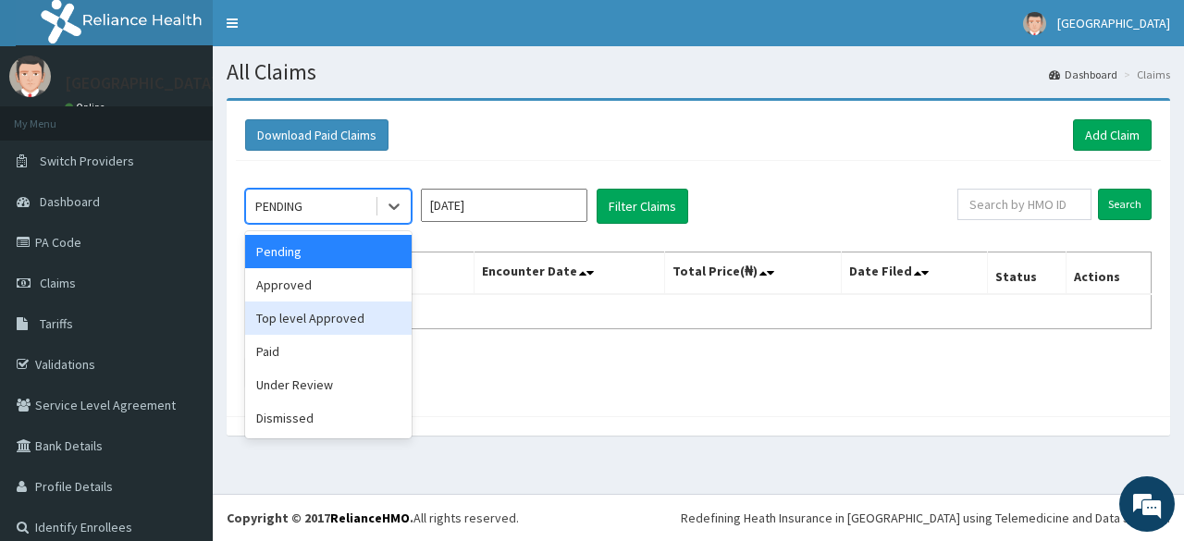
click at [362, 318] on div "Top level Approved" at bounding box center [328, 317] width 166 height 33
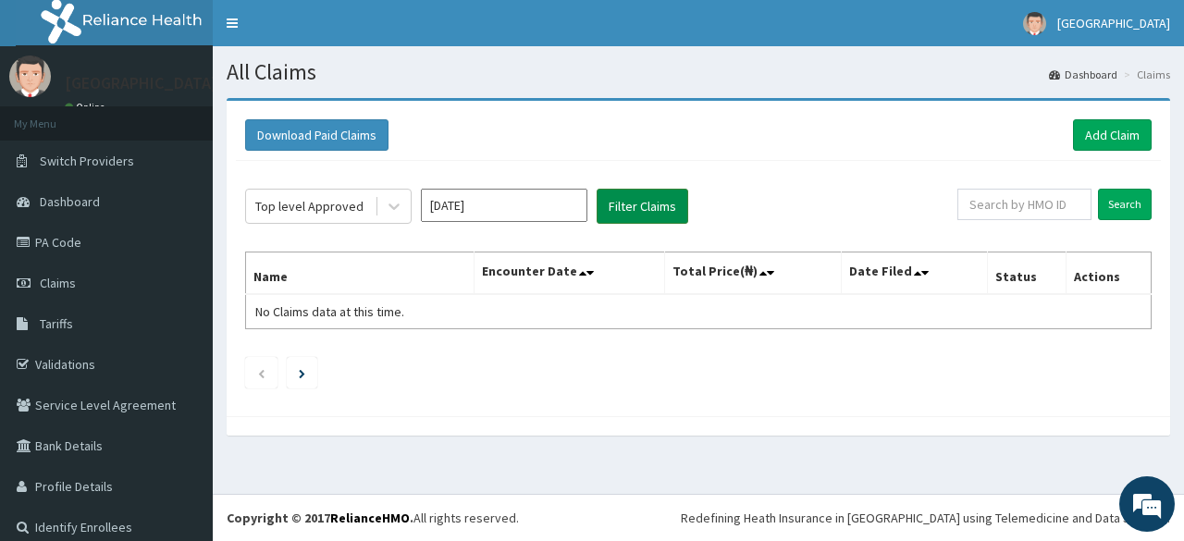
click at [643, 205] on button "Filter Claims" at bounding box center [642, 206] width 92 height 35
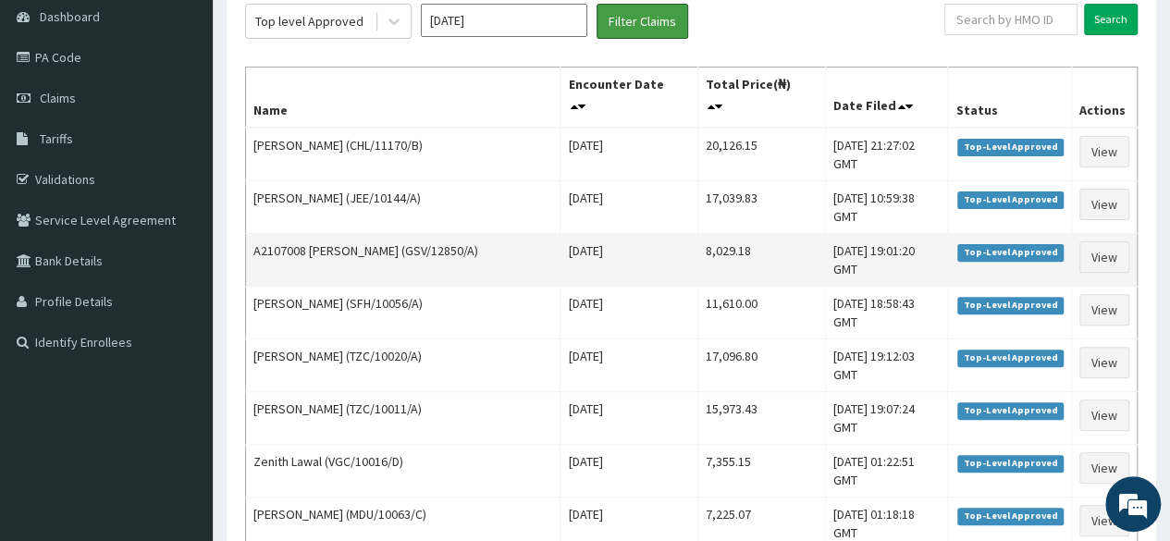
scroll to position [92, 0]
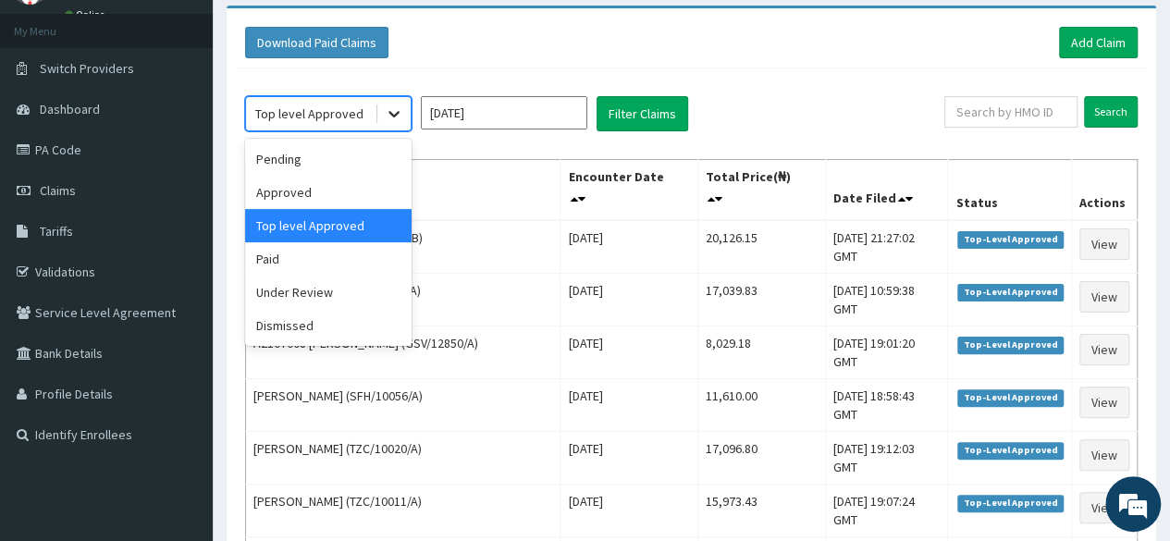
click at [393, 114] on icon at bounding box center [393, 115] width 11 height 6
click at [350, 183] on div "Approved" at bounding box center [328, 192] width 166 height 33
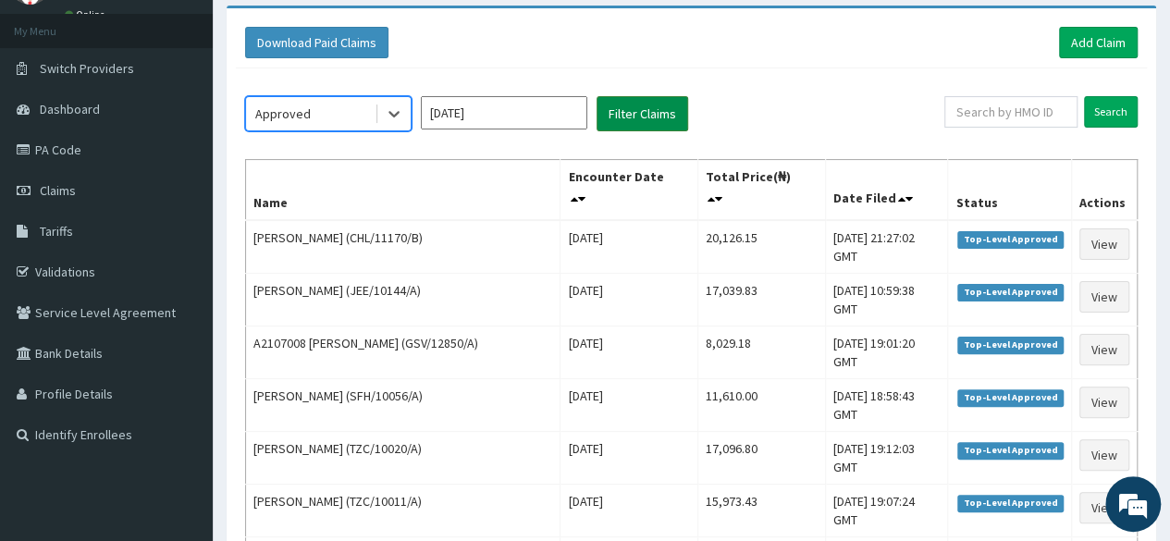
click at [633, 114] on button "Filter Claims" at bounding box center [642, 113] width 92 height 35
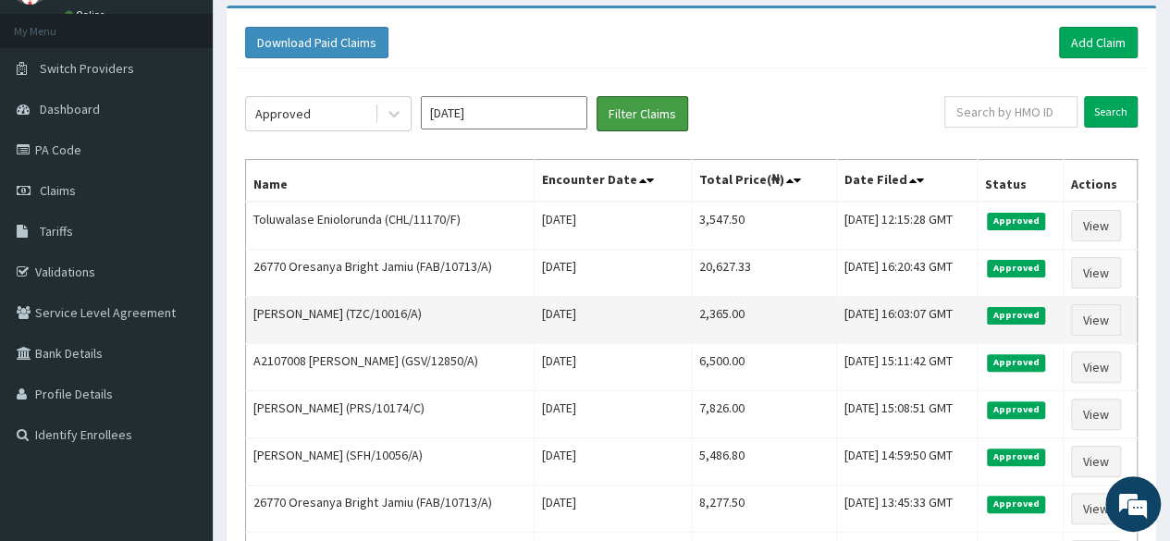
scroll to position [185, 0]
